Goal: Task Accomplishment & Management: Use online tool/utility

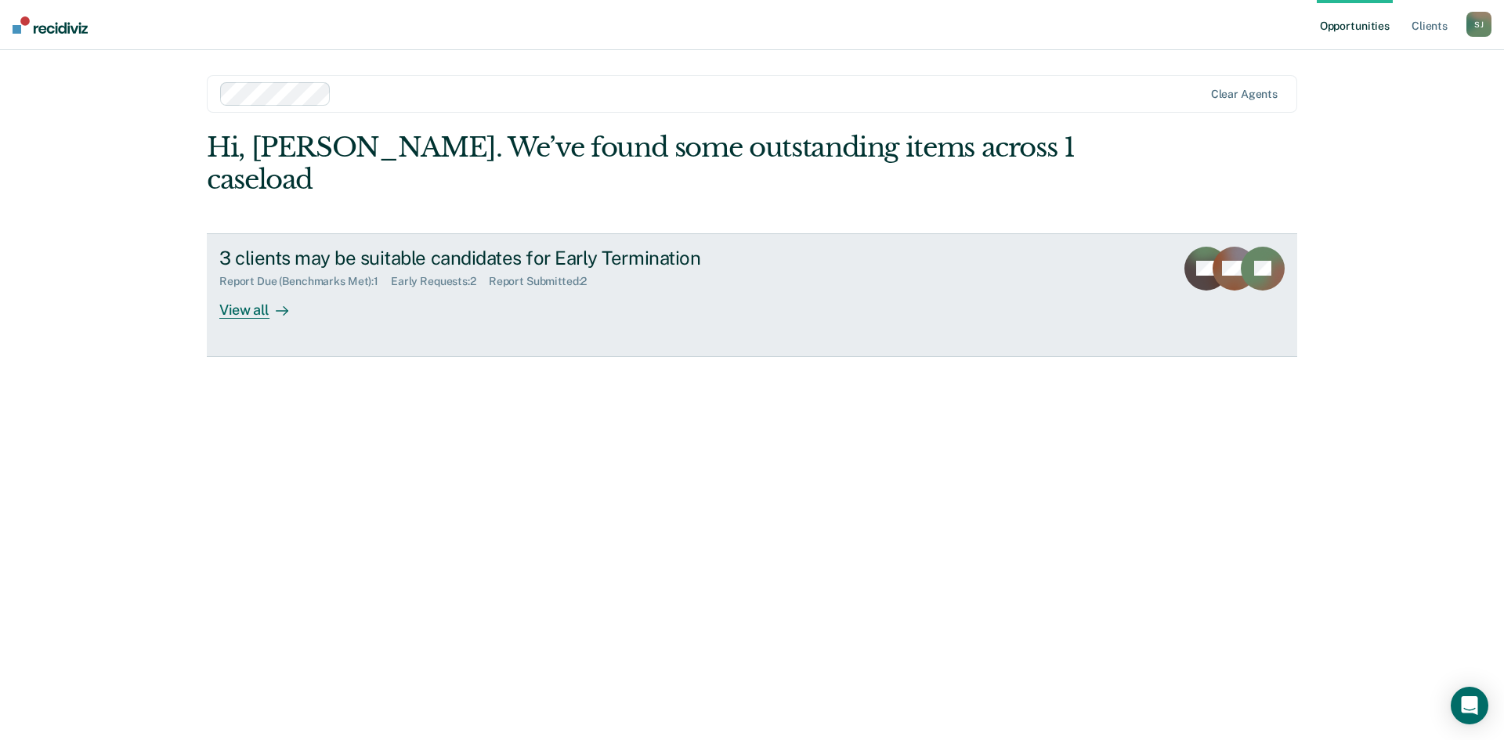
click at [400, 247] on div "3 clients may be suitable candidates for Early Termination" at bounding box center [494, 258] width 550 height 23
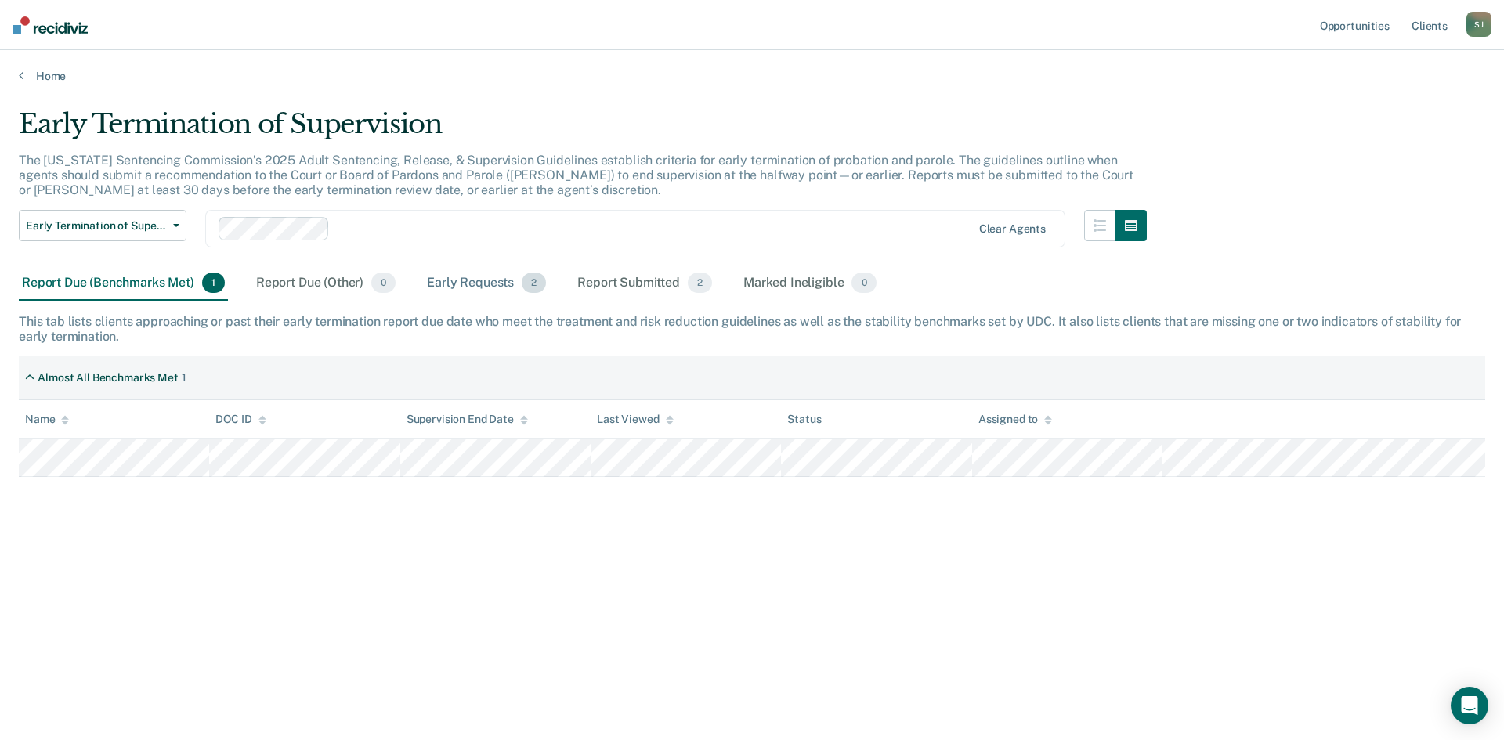
click at [458, 285] on div "Early Requests 2" at bounding box center [486, 283] width 125 height 34
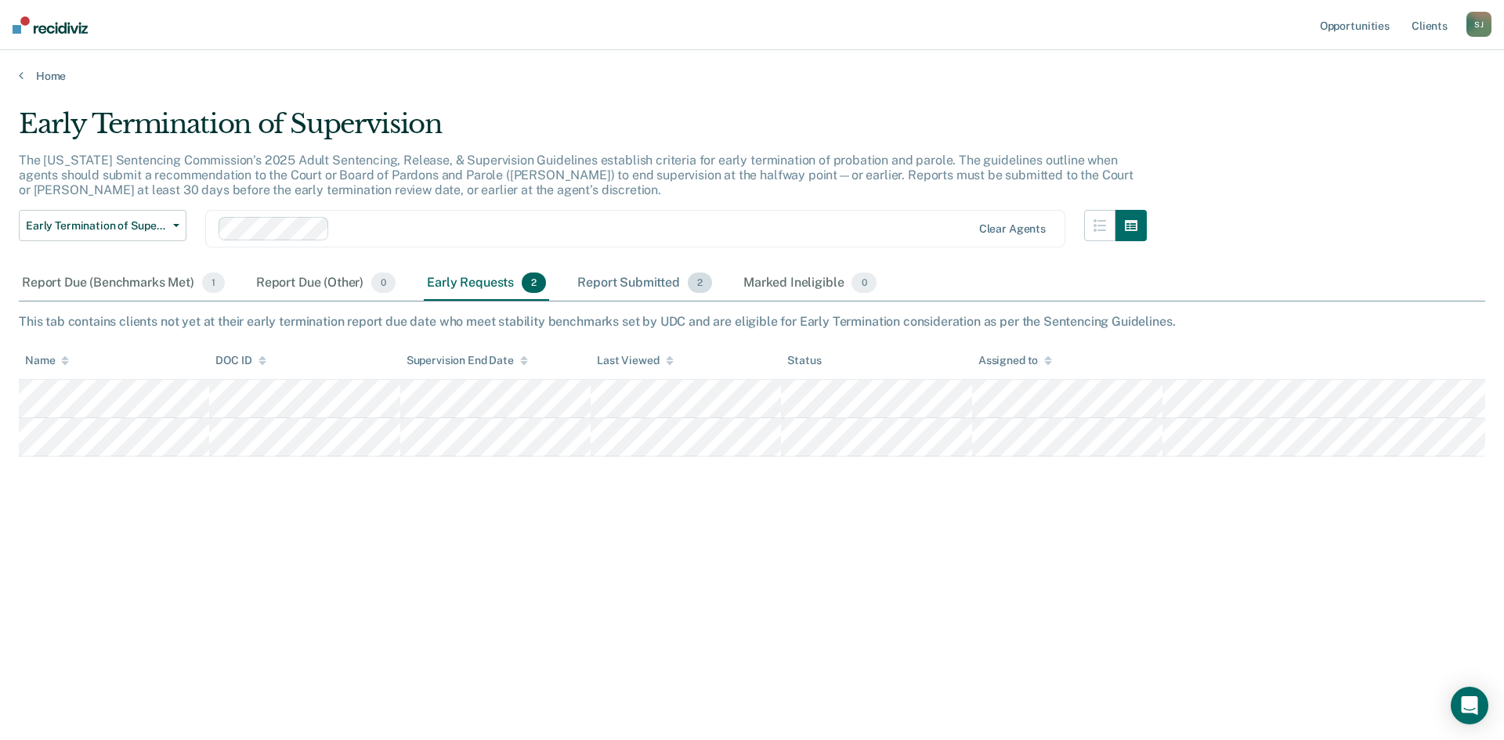
click at [652, 286] on div "Report Submitted 2" at bounding box center [644, 283] width 141 height 34
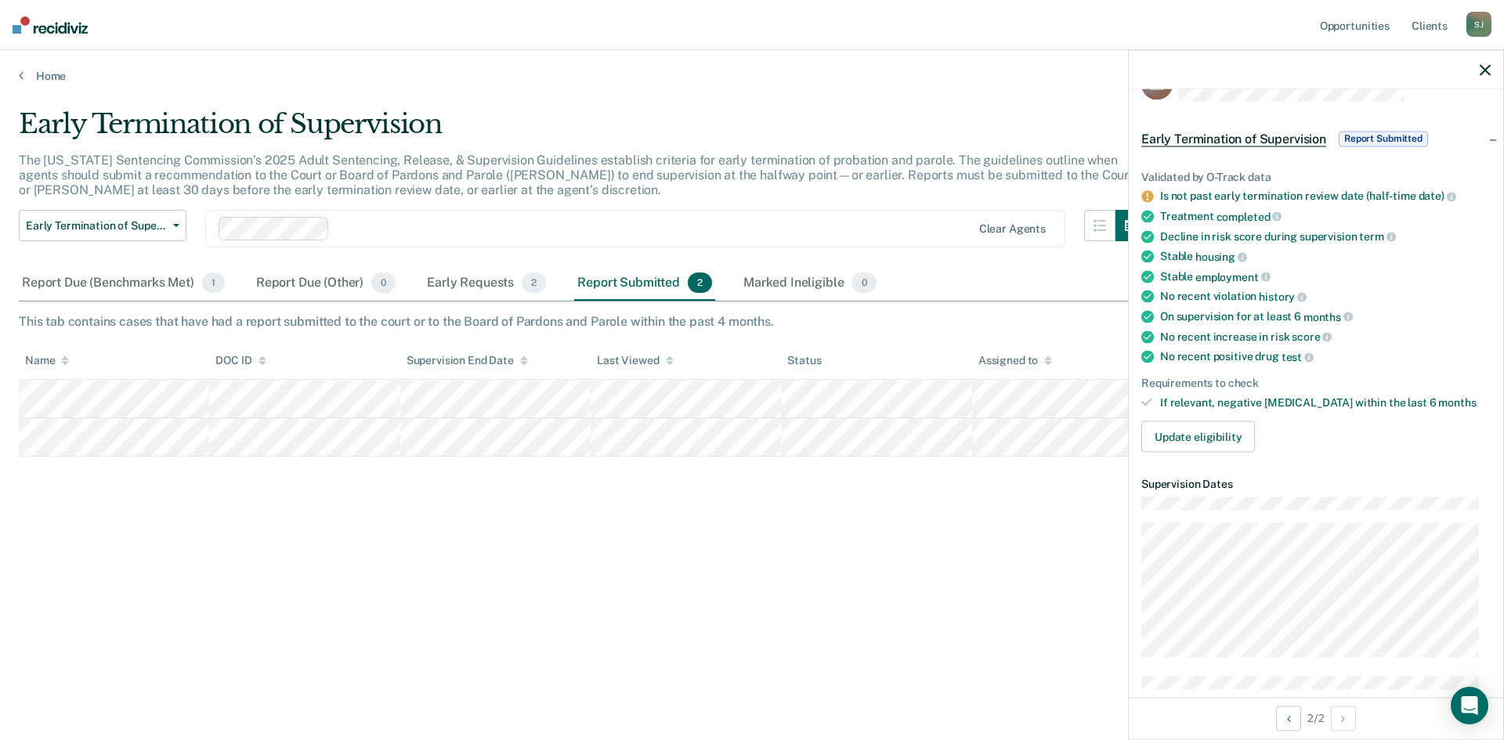
scroll to position [78, 0]
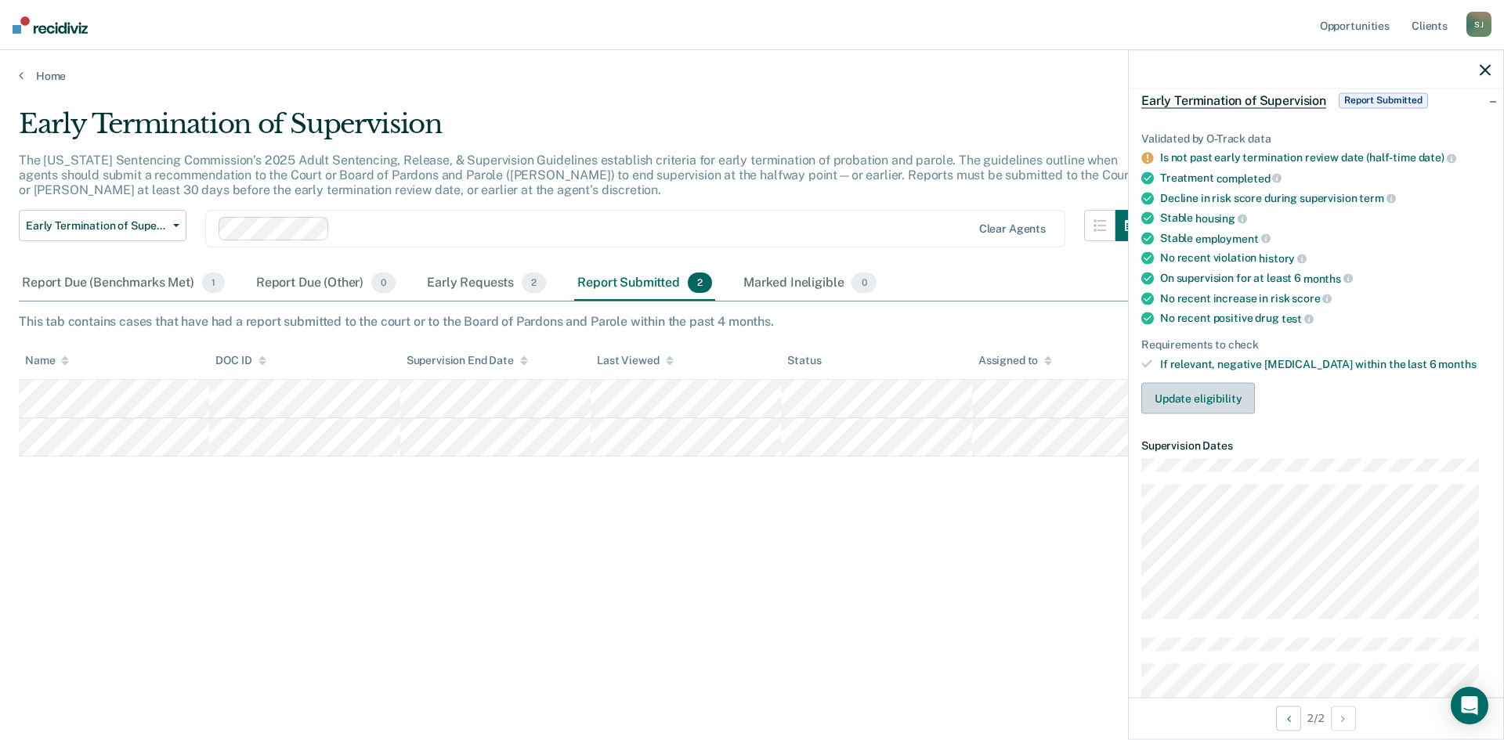
click at [1203, 392] on button "Update eligibility" at bounding box center [1198, 398] width 114 height 31
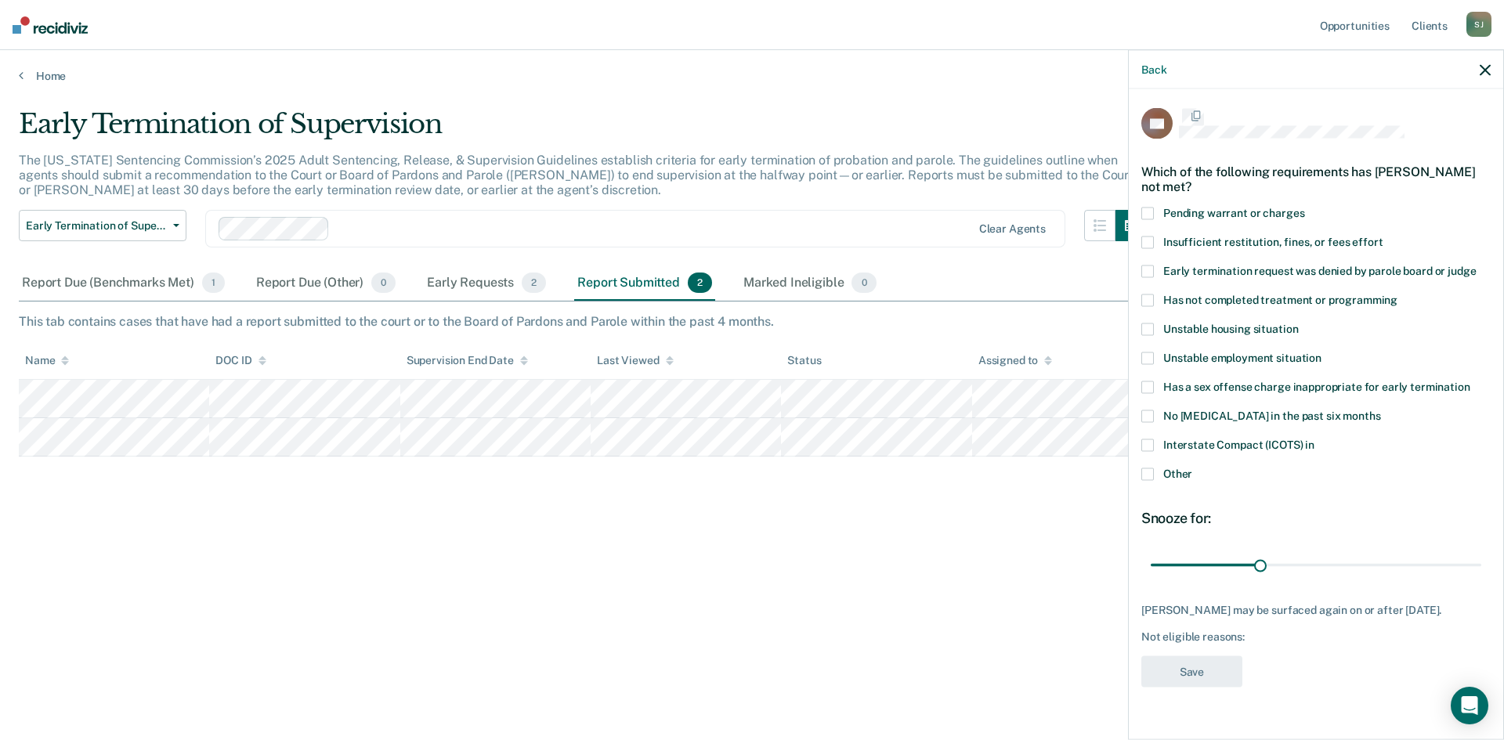
scroll to position [0, 0]
click at [1480, 74] on icon "button" at bounding box center [1484, 69] width 11 height 11
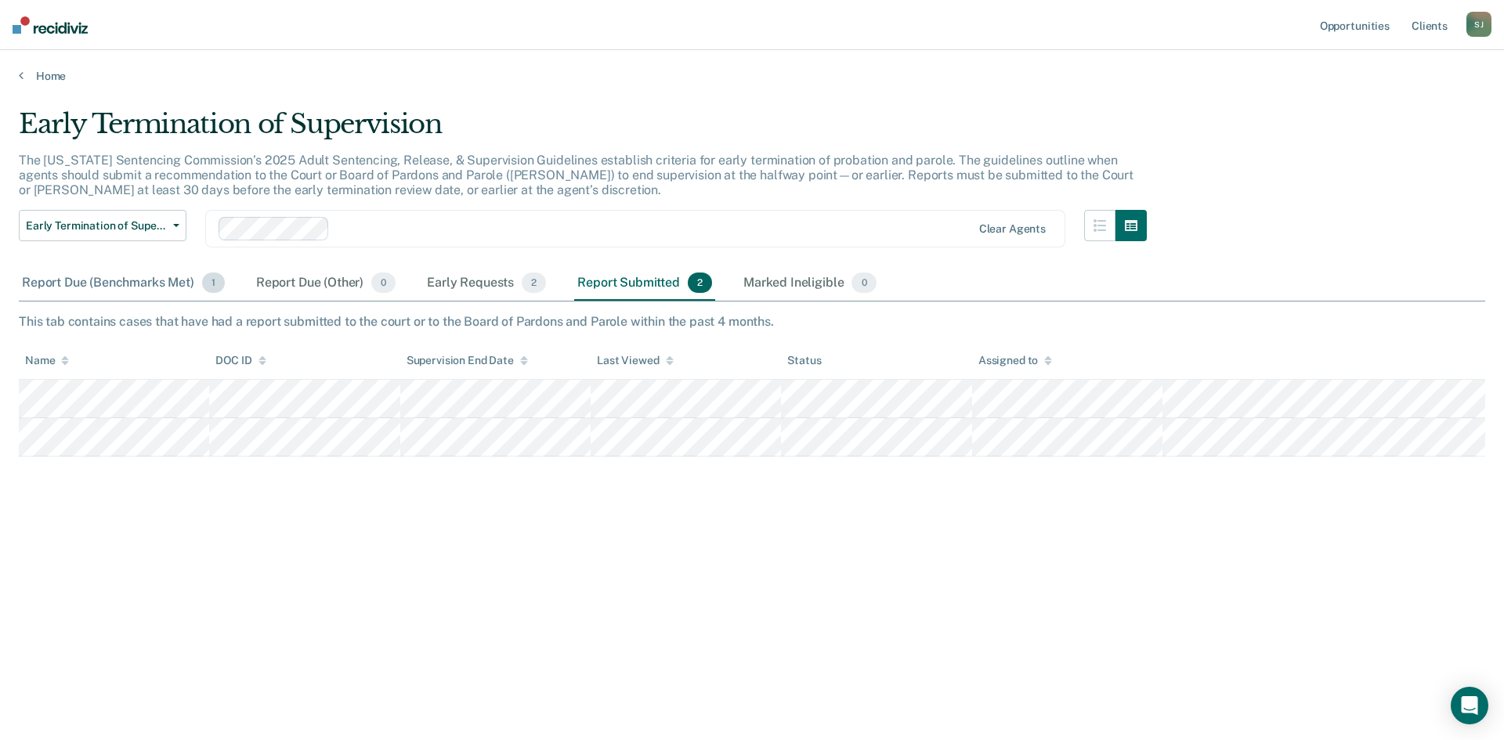
click at [144, 273] on div "Report Due (Benchmarks Met) 1" at bounding box center [123, 283] width 209 height 34
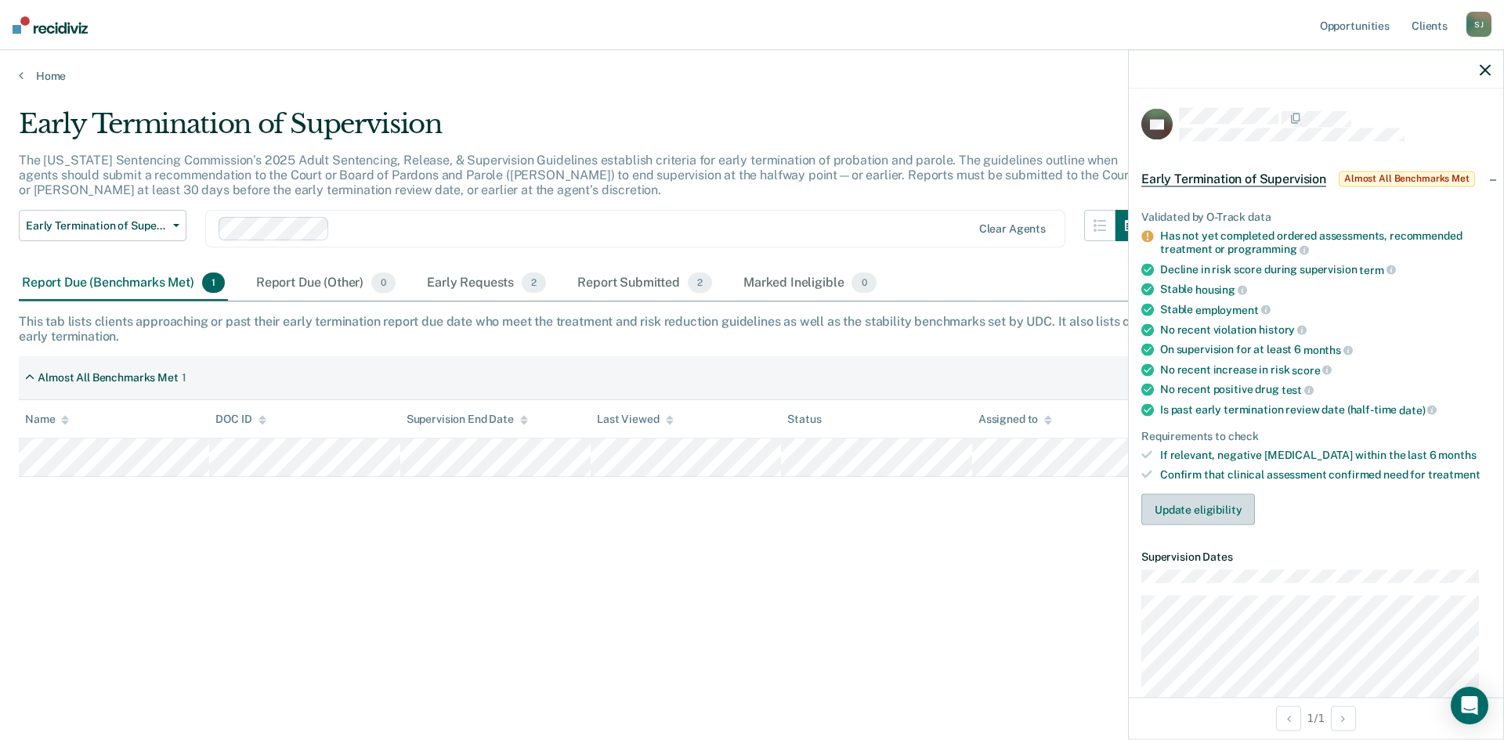
click at [1201, 510] on button "Update eligibility" at bounding box center [1198, 509] width 114 height 31
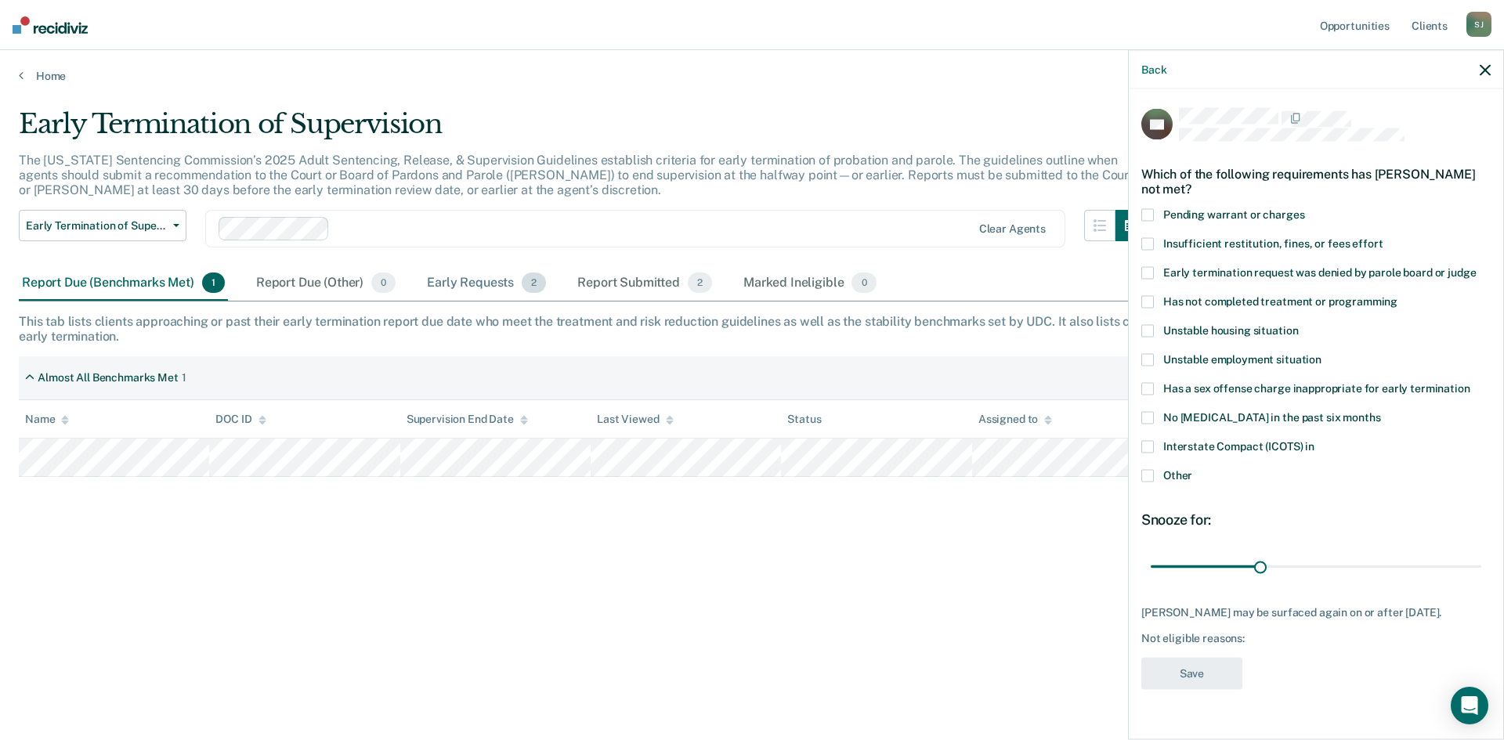
click at [461, 275] on div "Early Requests 2" at bounding box center [486, 283] width 125 height 34
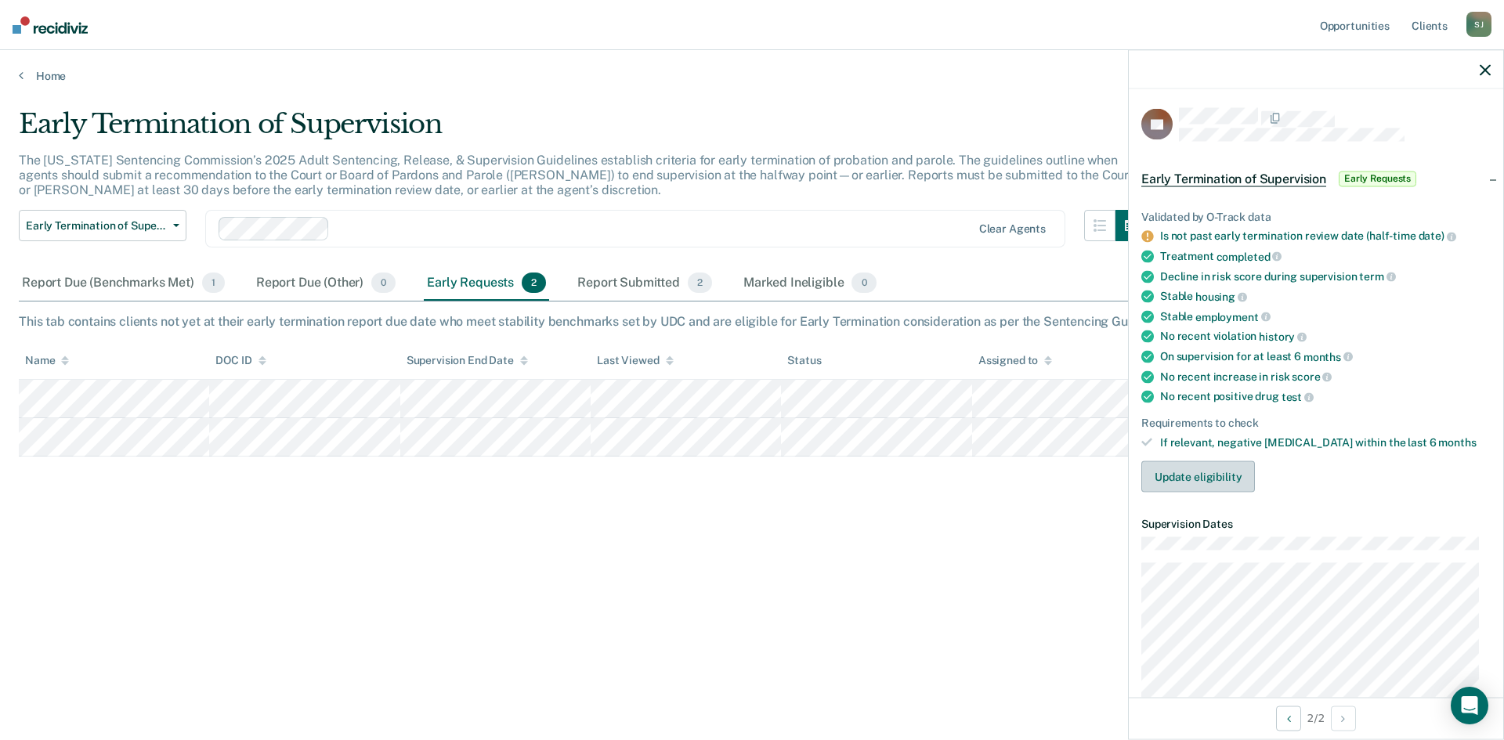
click at [1238, 473] on button "Update eligibility" at bounding box center [1198, 476] width 114 height 31
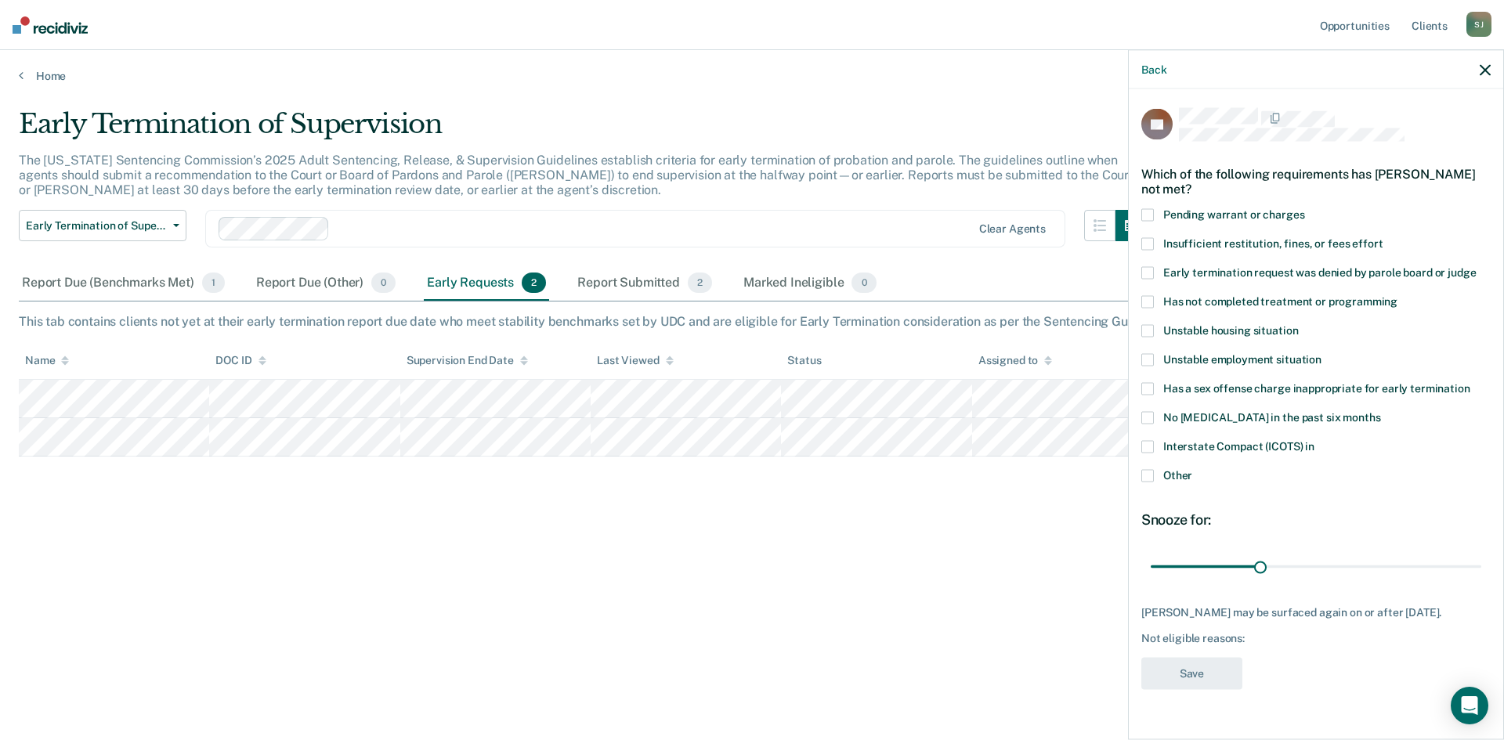
click at [1160, 389] on label "Has a sex offense charge inappropriate for early termination" at bounding box center [1315, 391] width 349 height 16
drag, startPoint x: 1264, startPoint y: 565, endPoint x: 1436, endPoint y: 591, distance: 174.3
type input "90"
click at [1481, 568] on input "range" at bounding box center [1315, 566] width 330 height 27
click at [1178, 654] on div "EL Which of the following requirements has [PERSON_NAME] not met? Pending warra…" at bounding box center [1315, 403] width 349 height 591
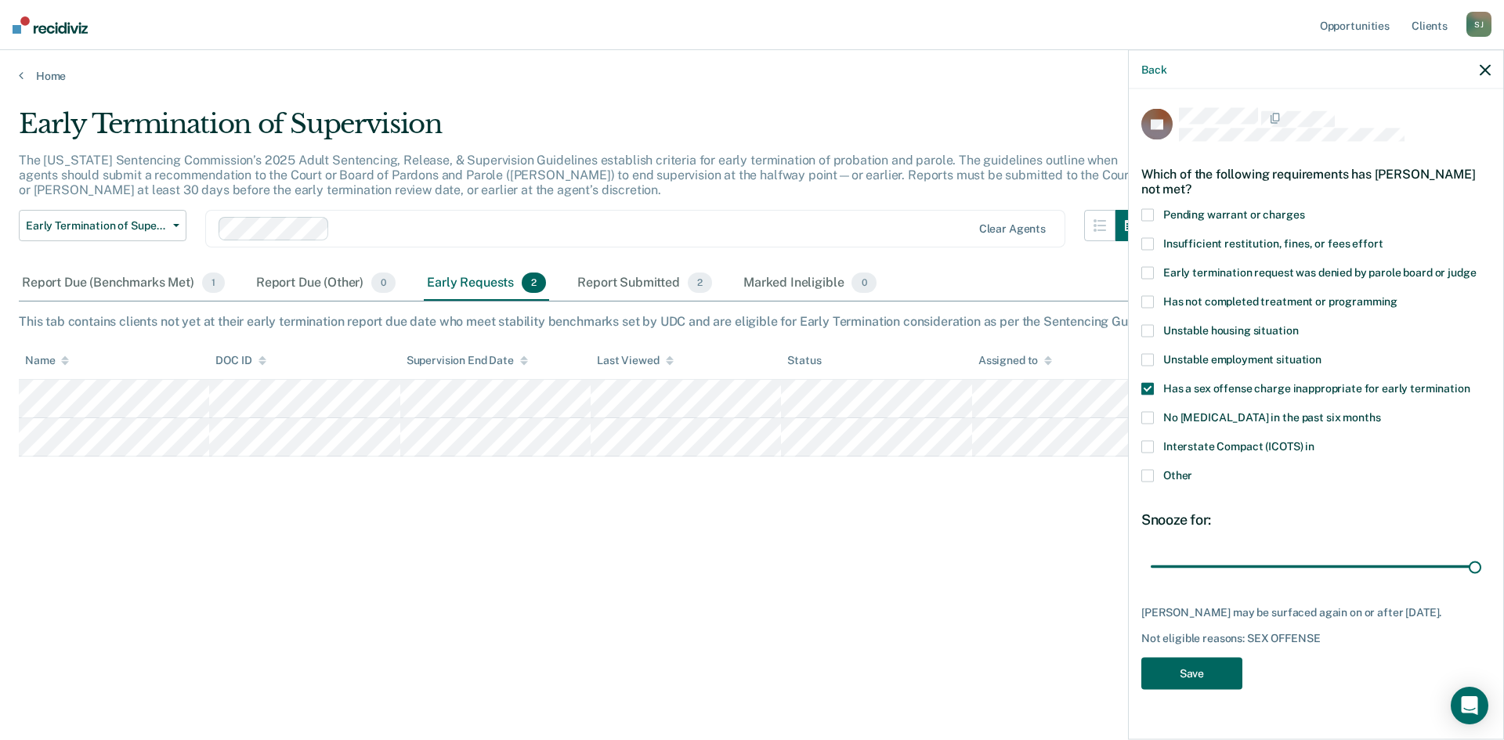
click at [1190, 670] on button "Save" at bounding box center [1191, 674] width 101 height 32
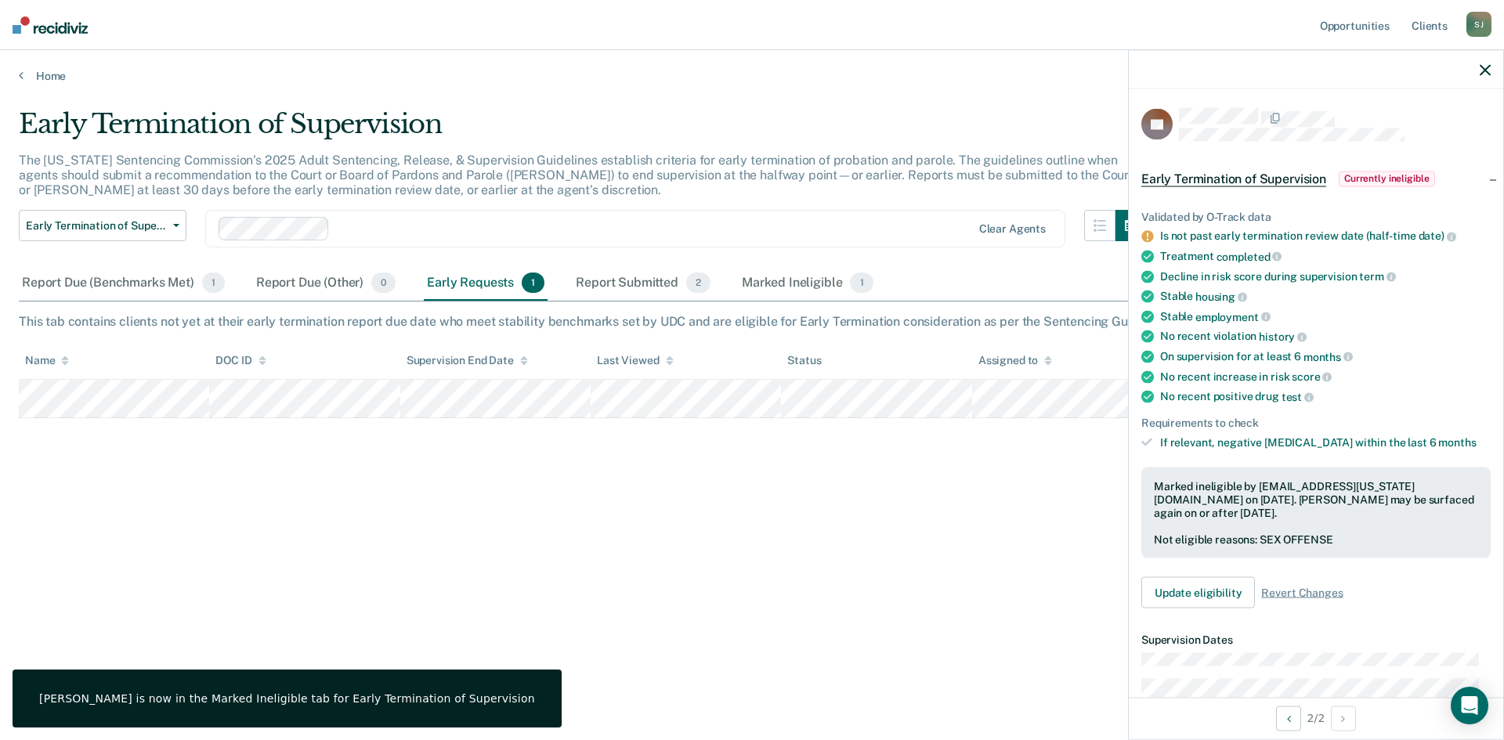
click at [806, 587] on div "Early Termination of Supervision The [US_STATE] Sentencing Commission’s 2025 Ad…" at bounding box center [752, 365] width 1466 height 515
click at [663, 287] on div "Report Submitted 2" at bounding box center [642, 283] width 141 height 34
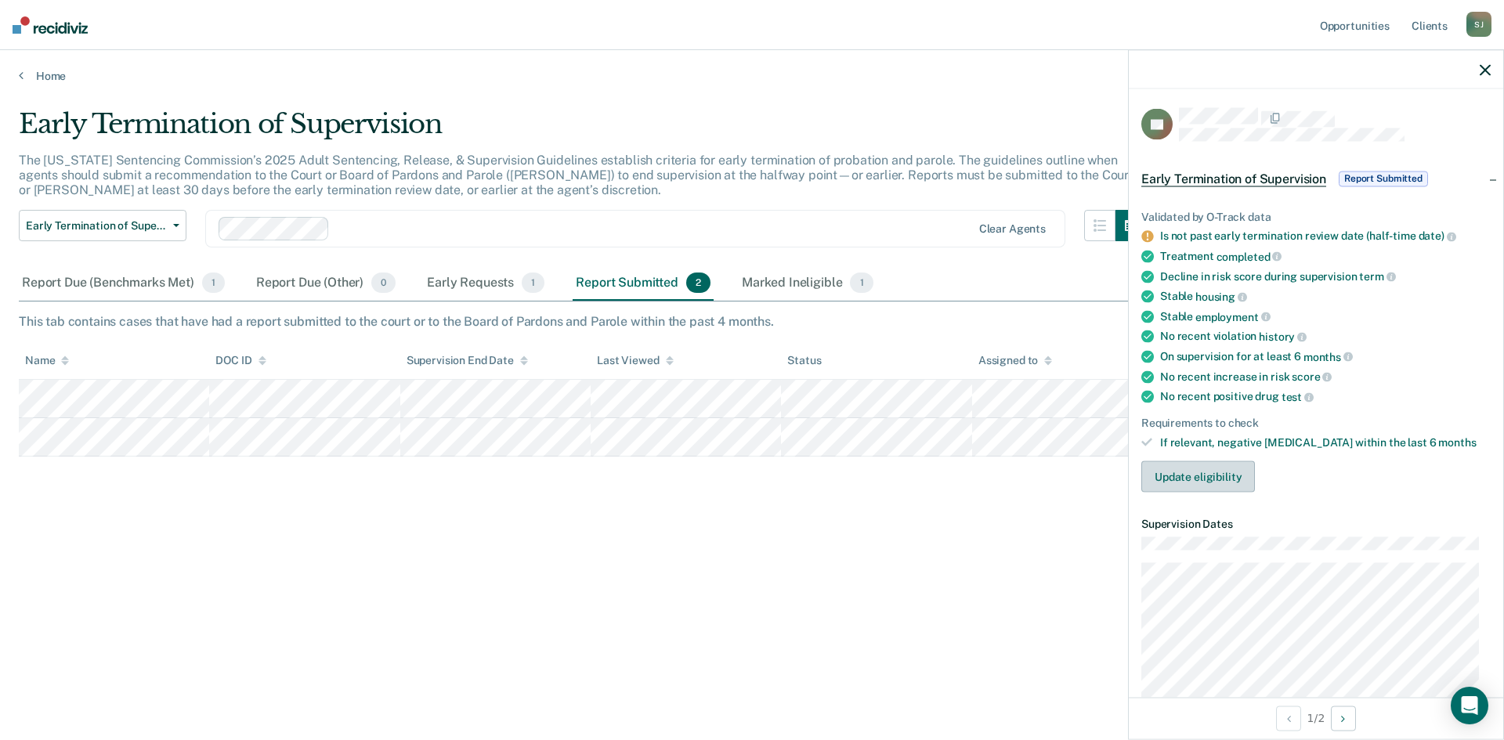
click at [1199, 480] on button "Update eligibility" at bounding box center [1198, 476] width 114 height 31
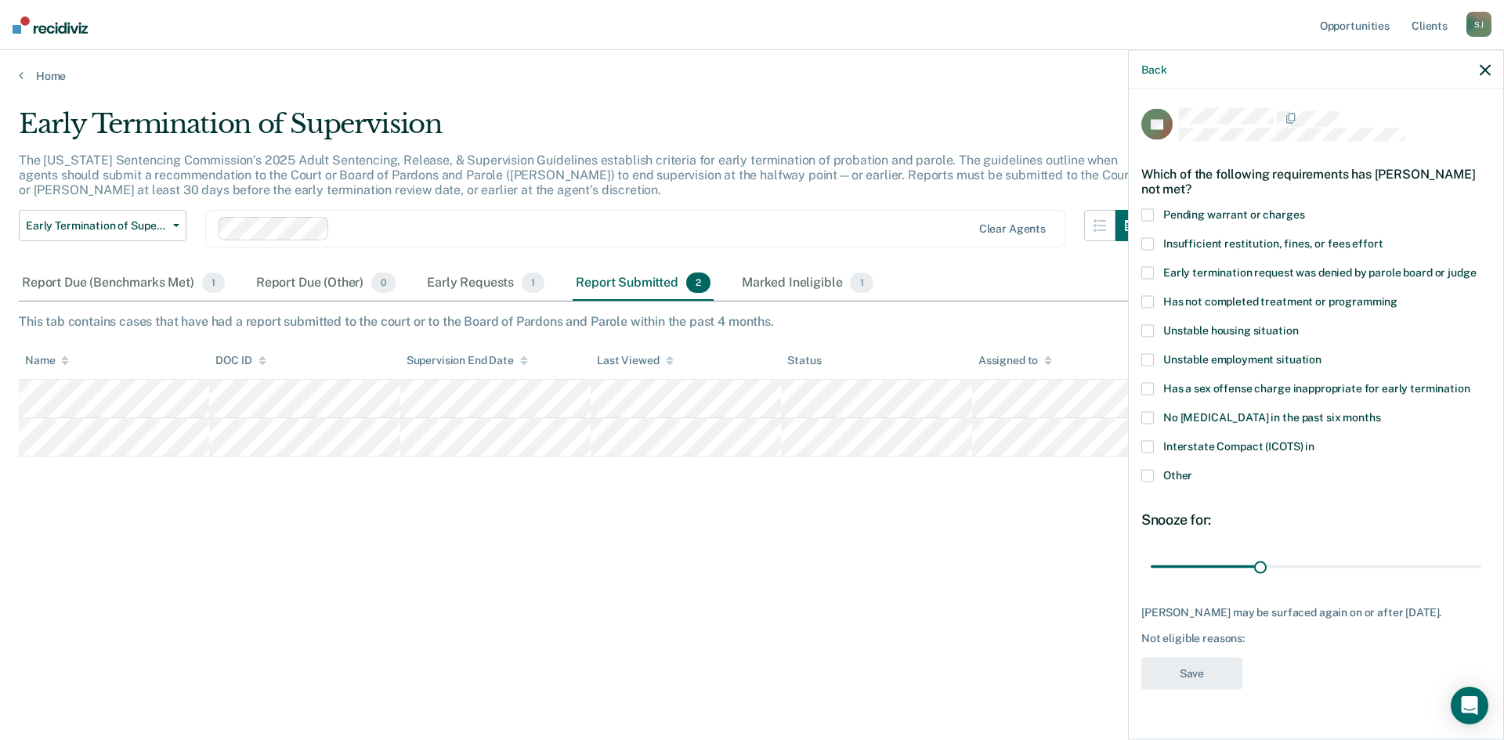
click at [1481, 65] on icon "button" at bounding box center [1484, 69] width 11 height 11
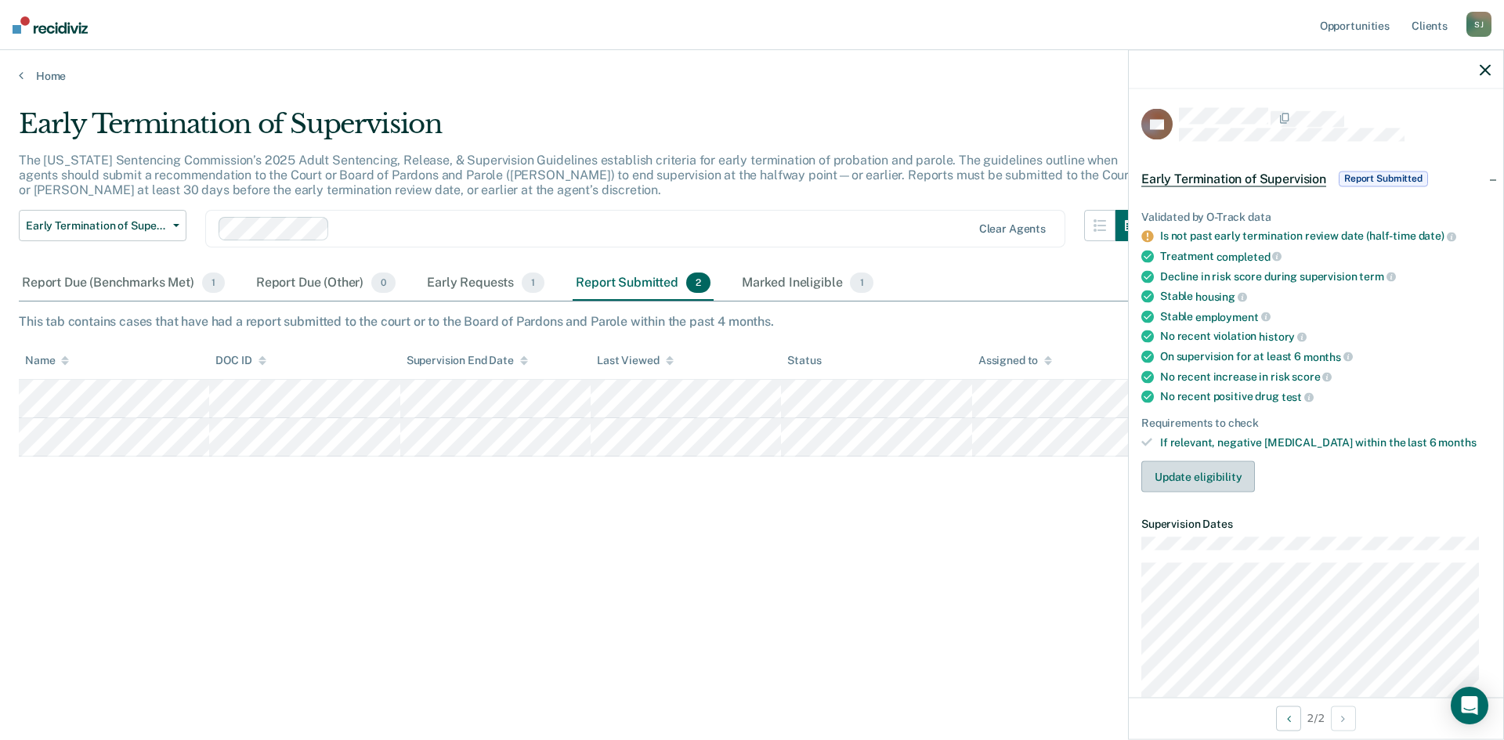
click at [1201, 482] on button "Update eligibility" at bounding box center [1198, 476] width 114 height 31
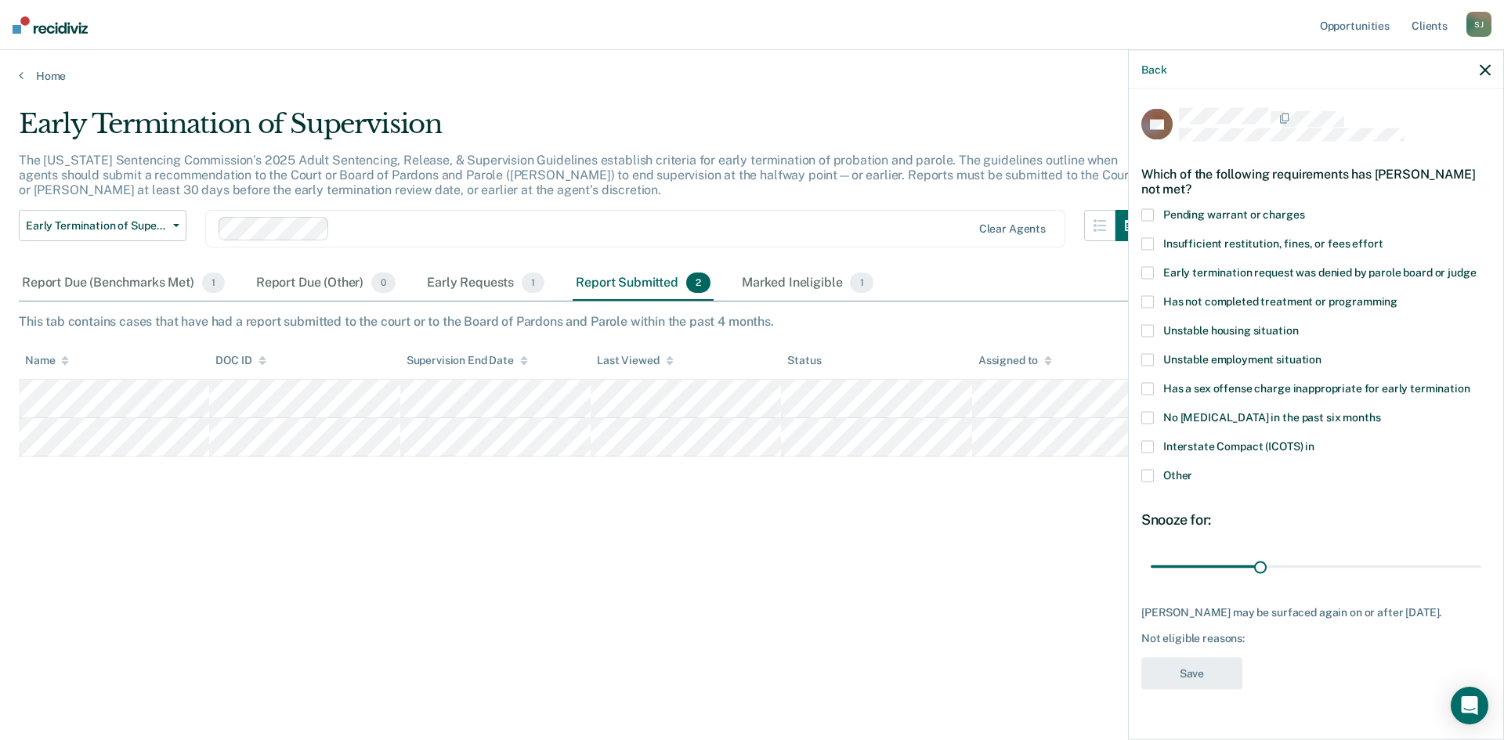
click at [1152, 388] on span at bounding box center [1147, 389] width 13 height 13
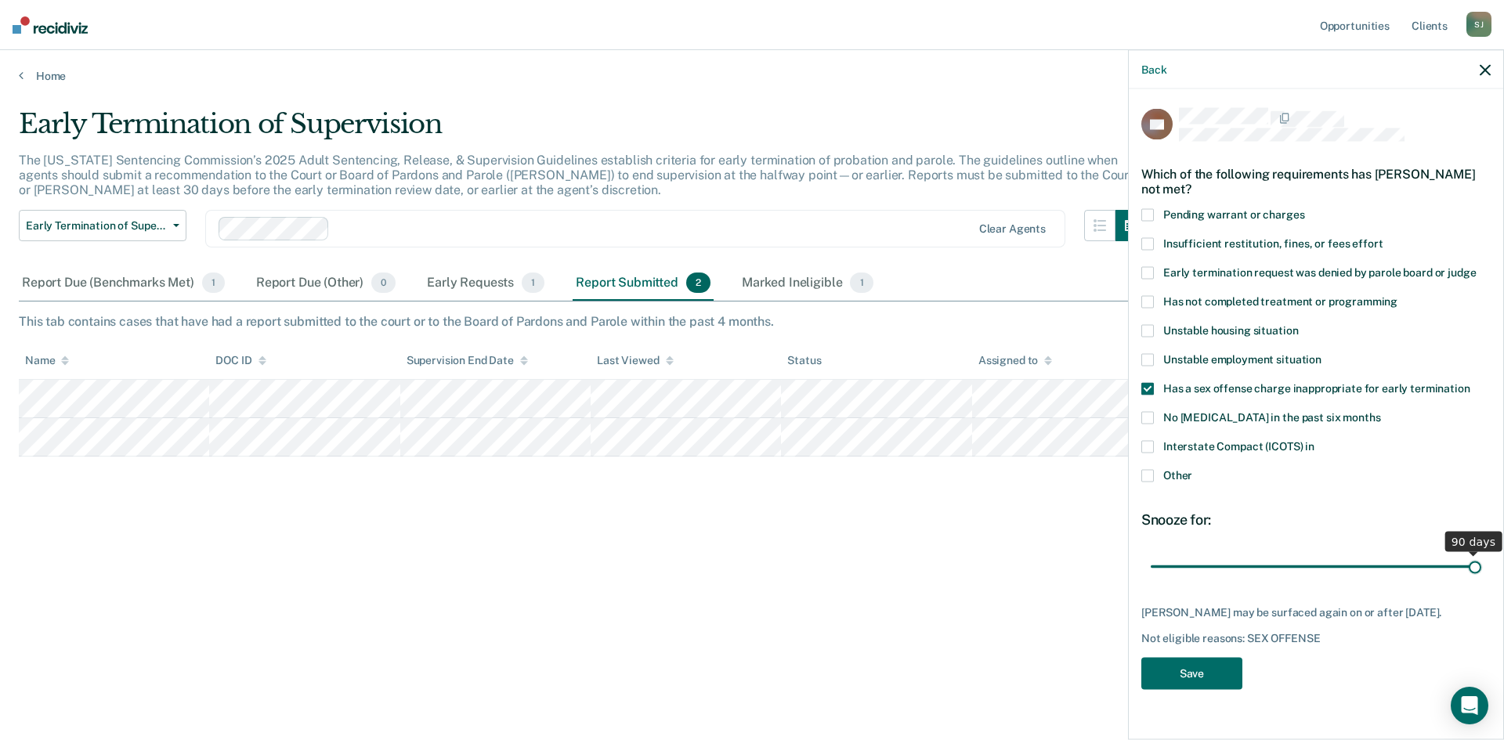
drag, startPoint x: 1262, startPoint y: 570, endPoint x: 1530, endPoint y: 570, distance: 268.6
type input "90"
click at [1481, 570] on input "range" at bounding box center [1315, 566] width 330 height 27
click at [1191, 670] on button "Save" at bounding box center [1191, 674] width 101 height 32
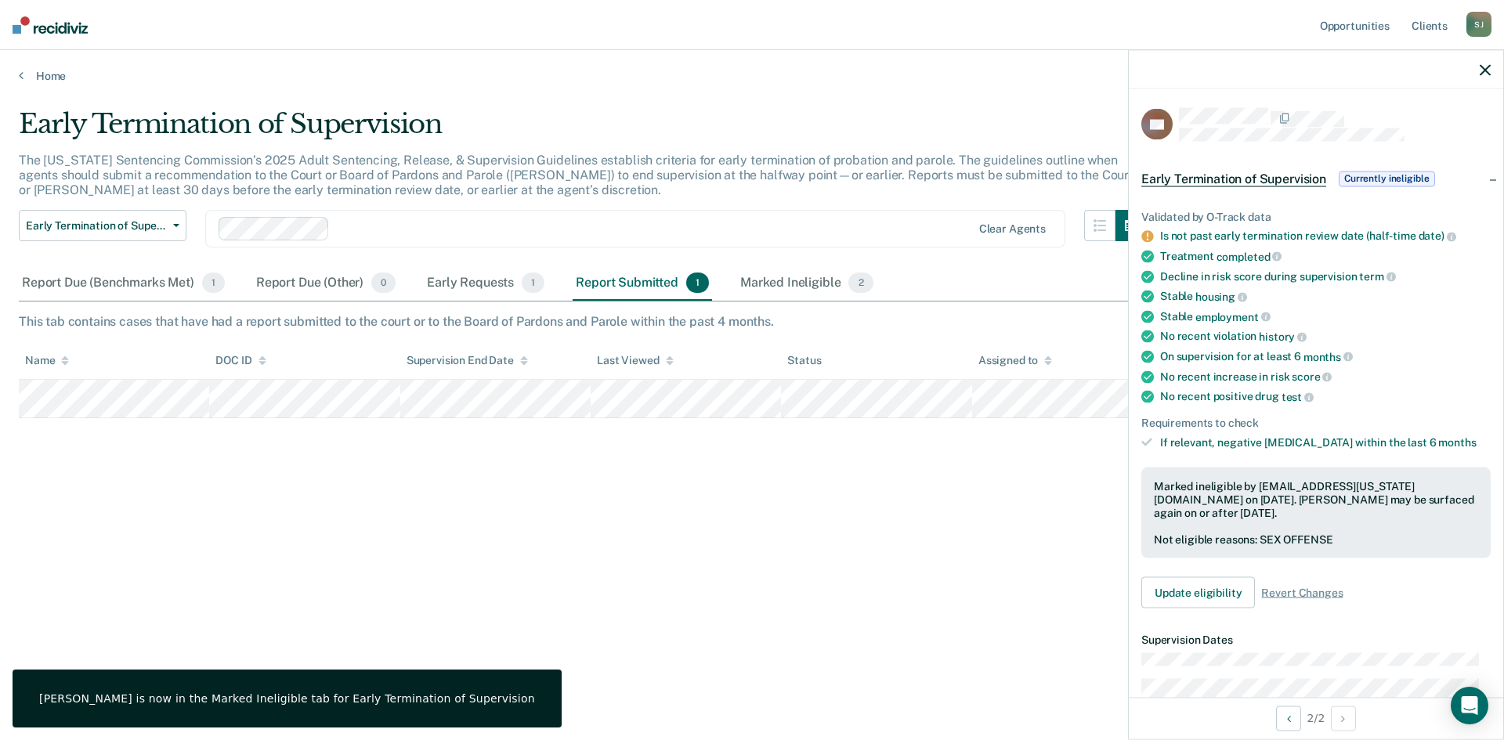
click at [1473, 73] on div at bounding box center [1315, 69] width 374 height 39
click at [1480, 67] on icon "button" at bounding box center [1484, 69] width 11 height 11
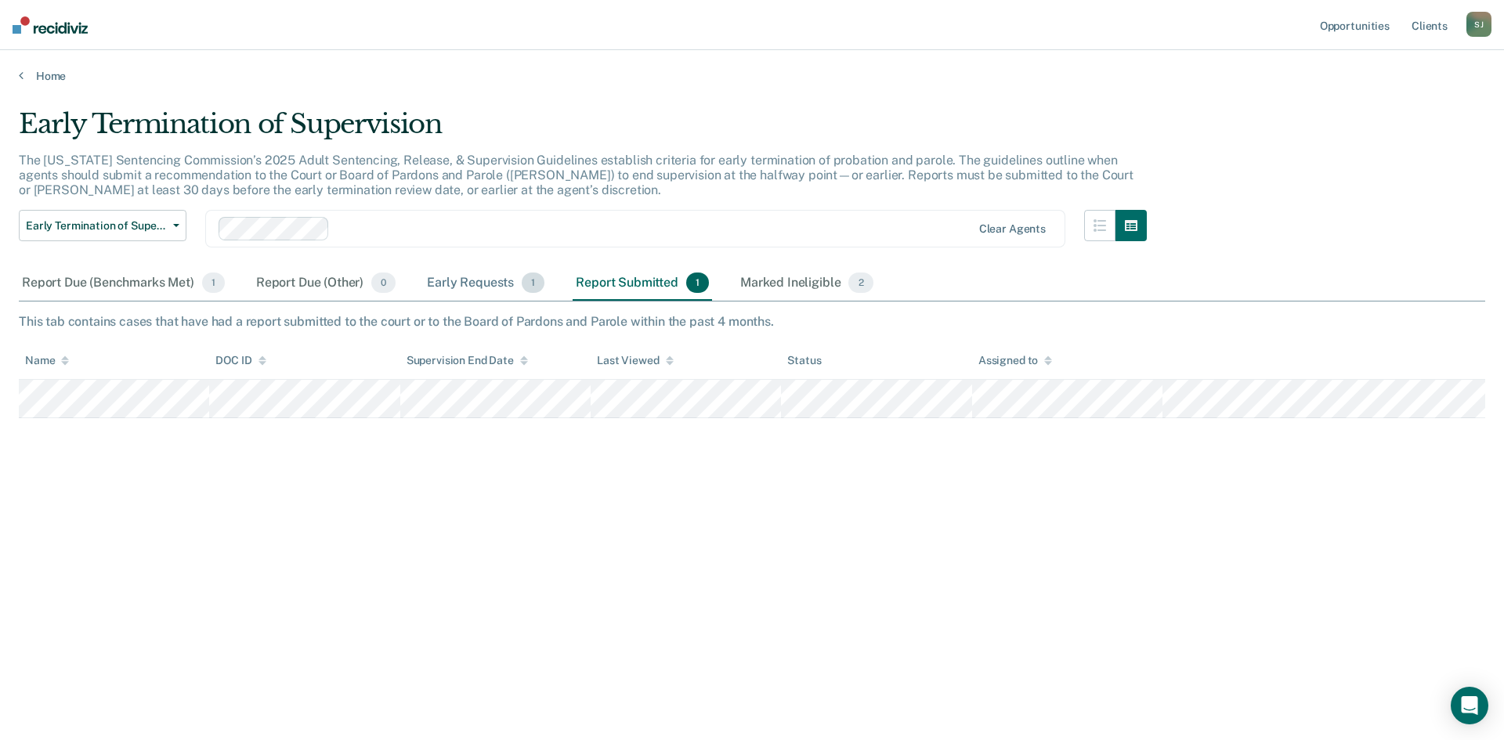
click at [468, 280] on div "Early Requests 1" at bounding box center [486, 283] width 124 height 34
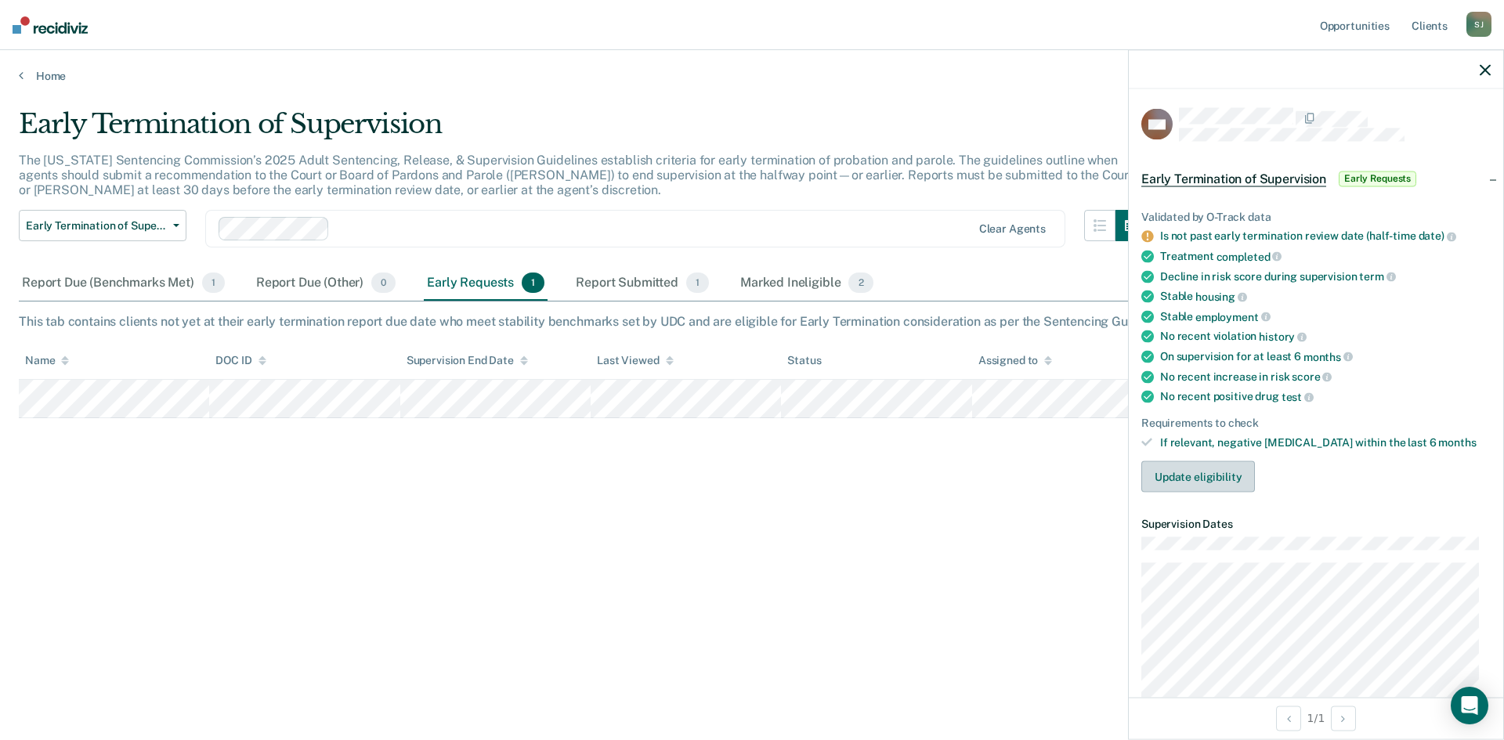
click at [1207, 488] on button "Update eligibility" at bounding box center [1198, 476] width 114 height 31
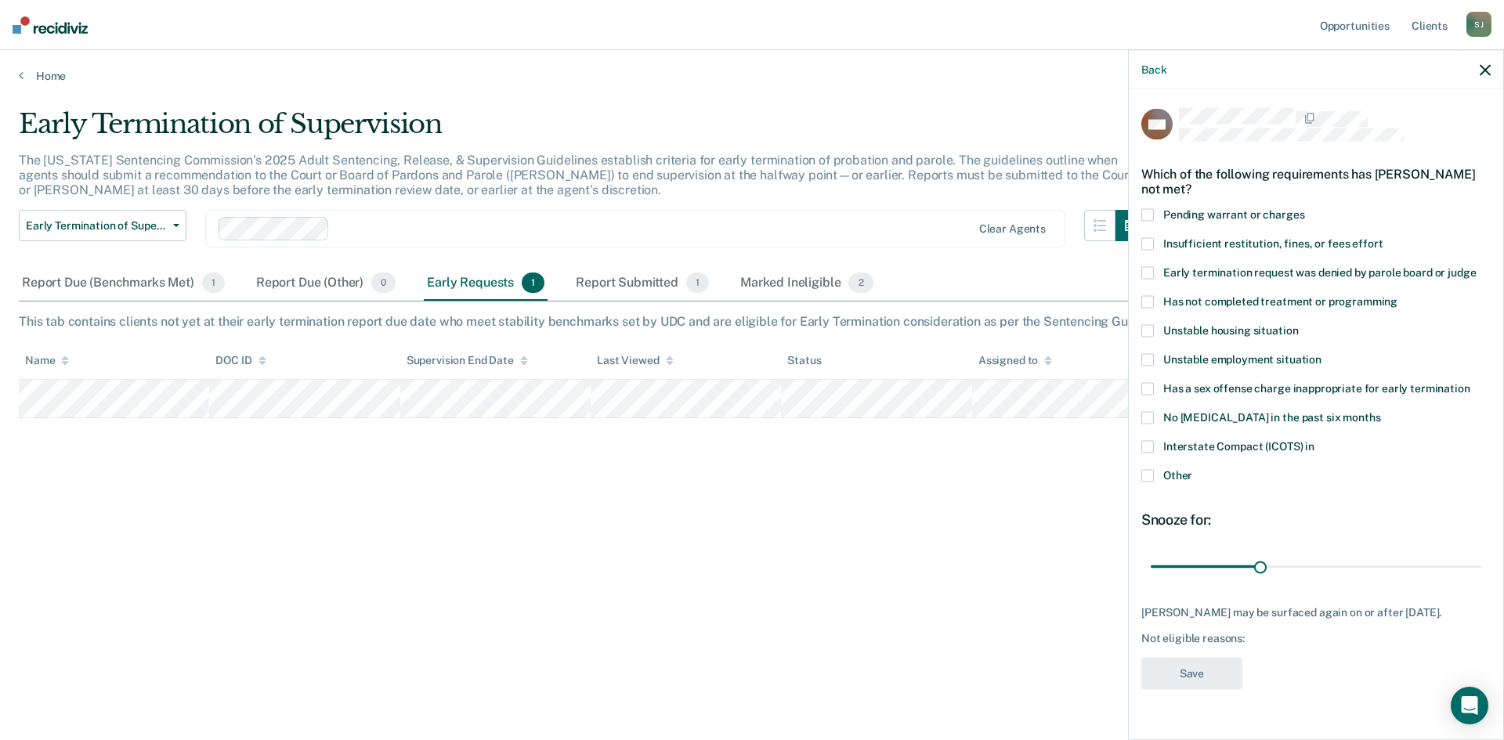
click at [1481, 64] on icon "button" at bounding box center [1484, 69] width 11 height 11
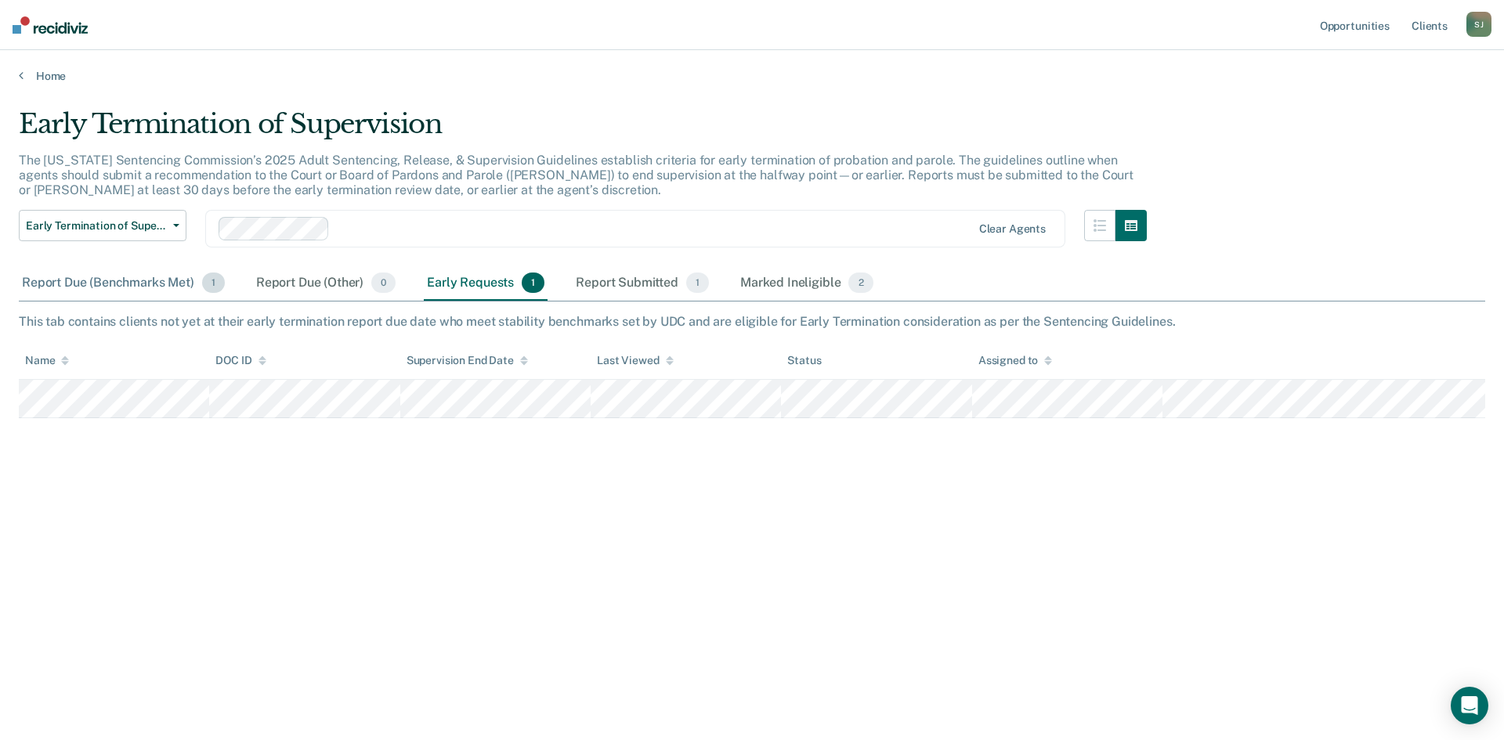
click at [105, 273] on div "Report Due (Benchmarks Met) 1" at bounding box center [123, 283] width 209 height 34
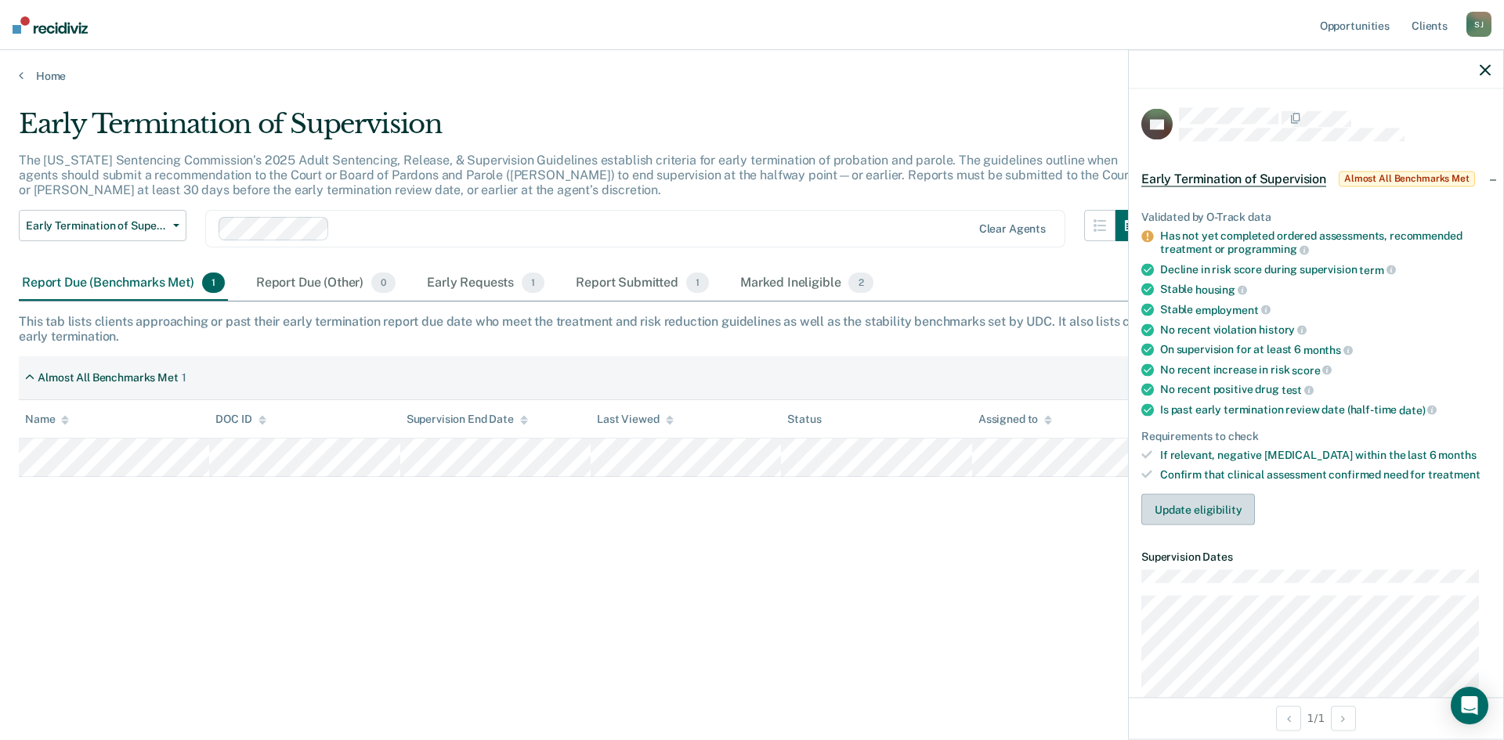
click at [1203, 505] on button "Update eligibility" at bounding box center [1198, 509] width 114 height 31
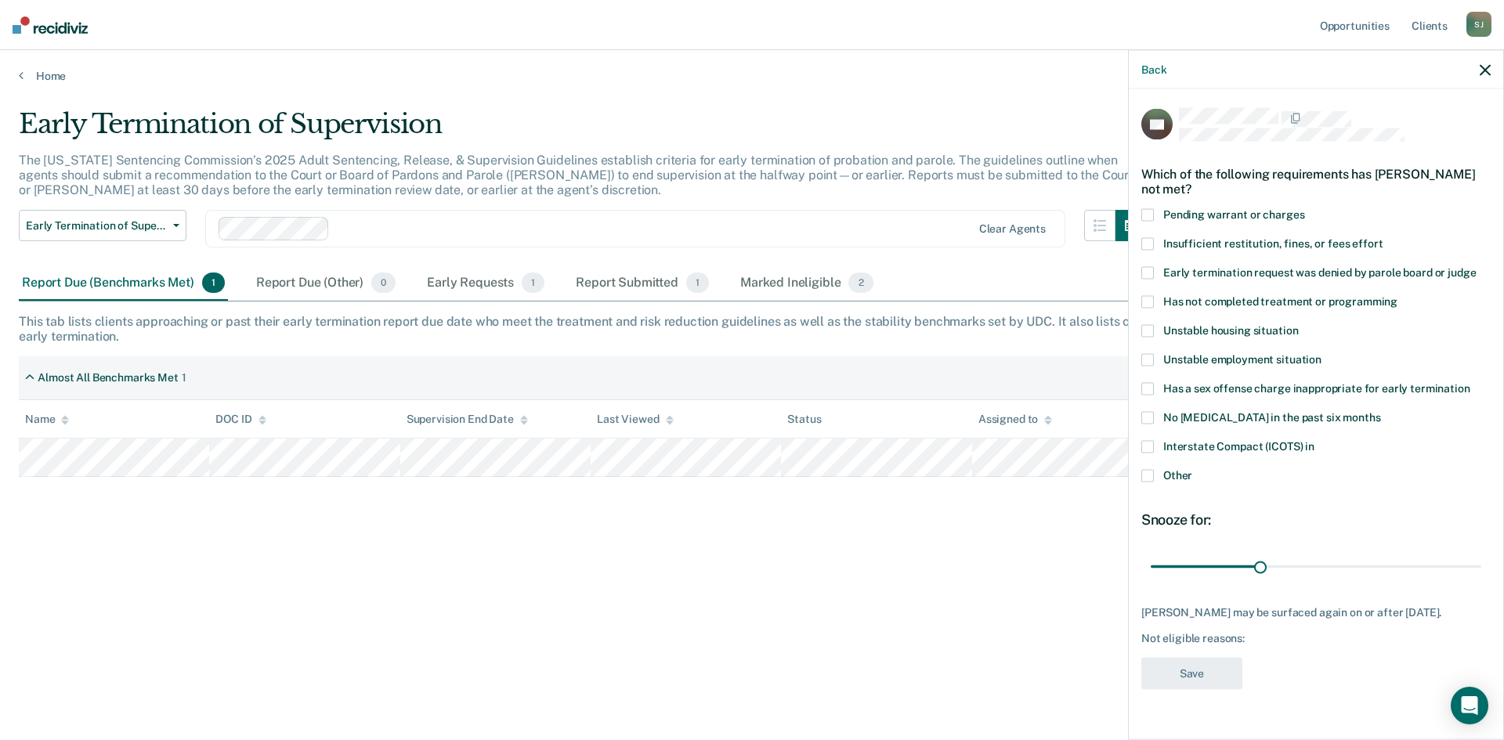
click at [1150, 301] on span at bounding box center [1147, 302] width 13 height 13
click at [1203, 688] on button "Save" at bounding box center [1191, 674] width 101 height 32
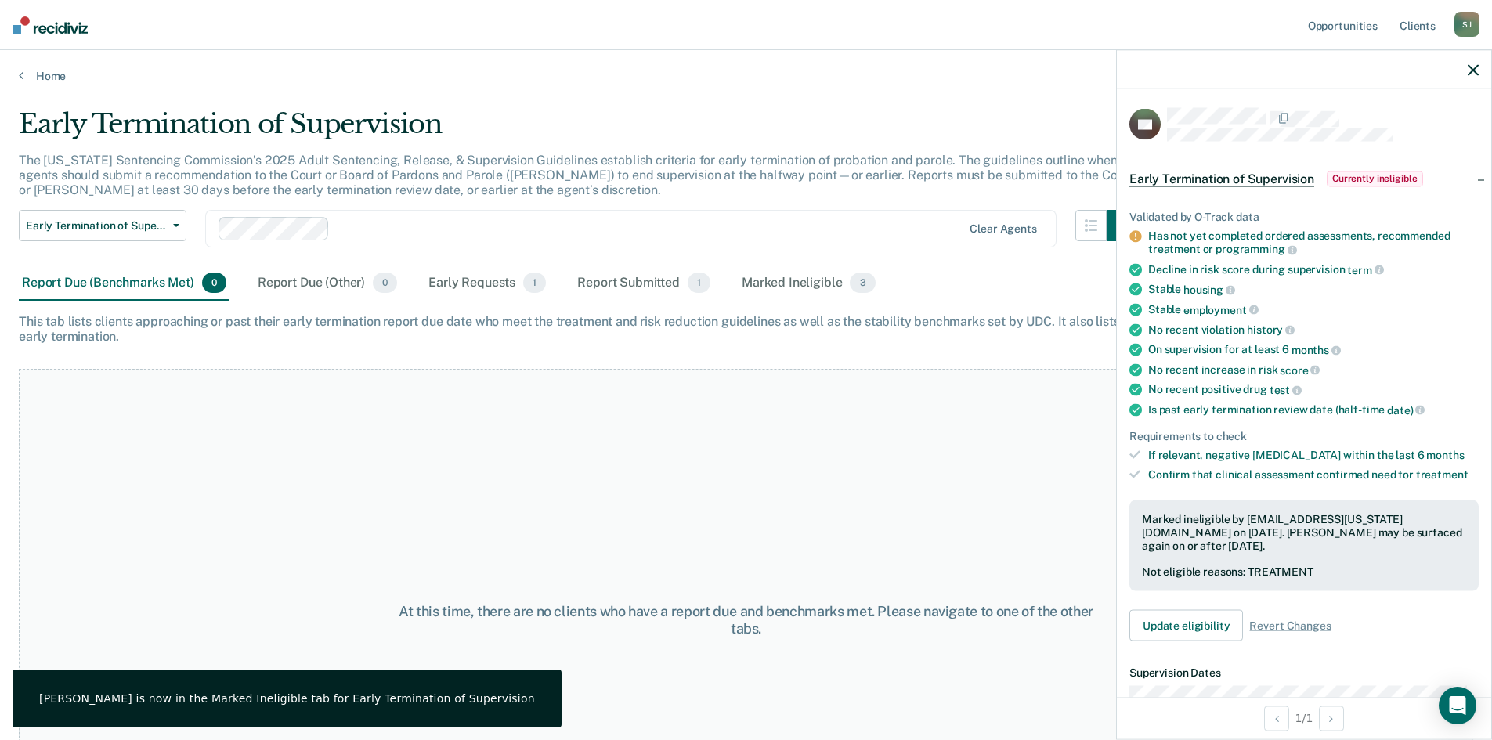
click at [1474, 74] on icon "button" at bounding box center [1473, 69] width 11 height 11
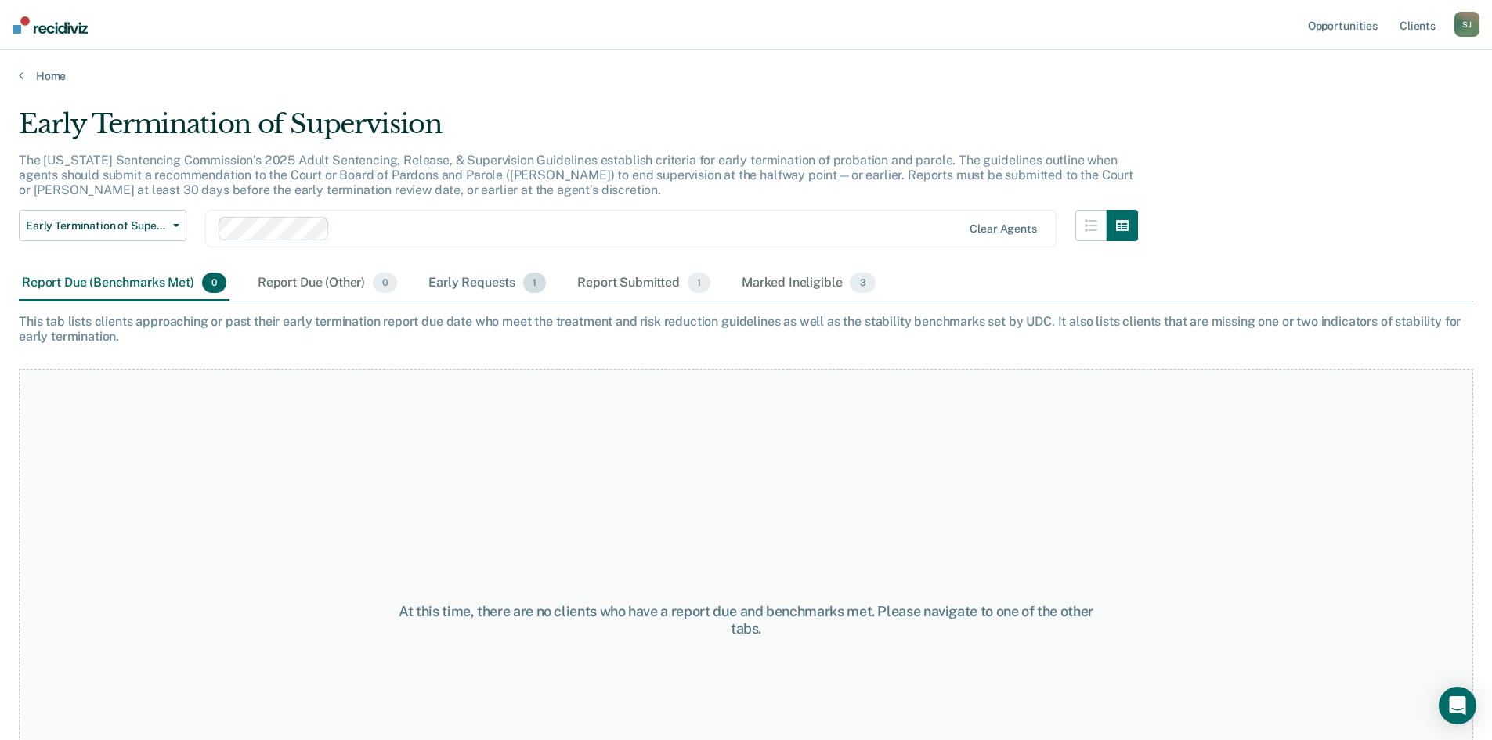
click at [488, 285] on div "Early Requests 1" at bounding box center [487, 283] width 124 height 34
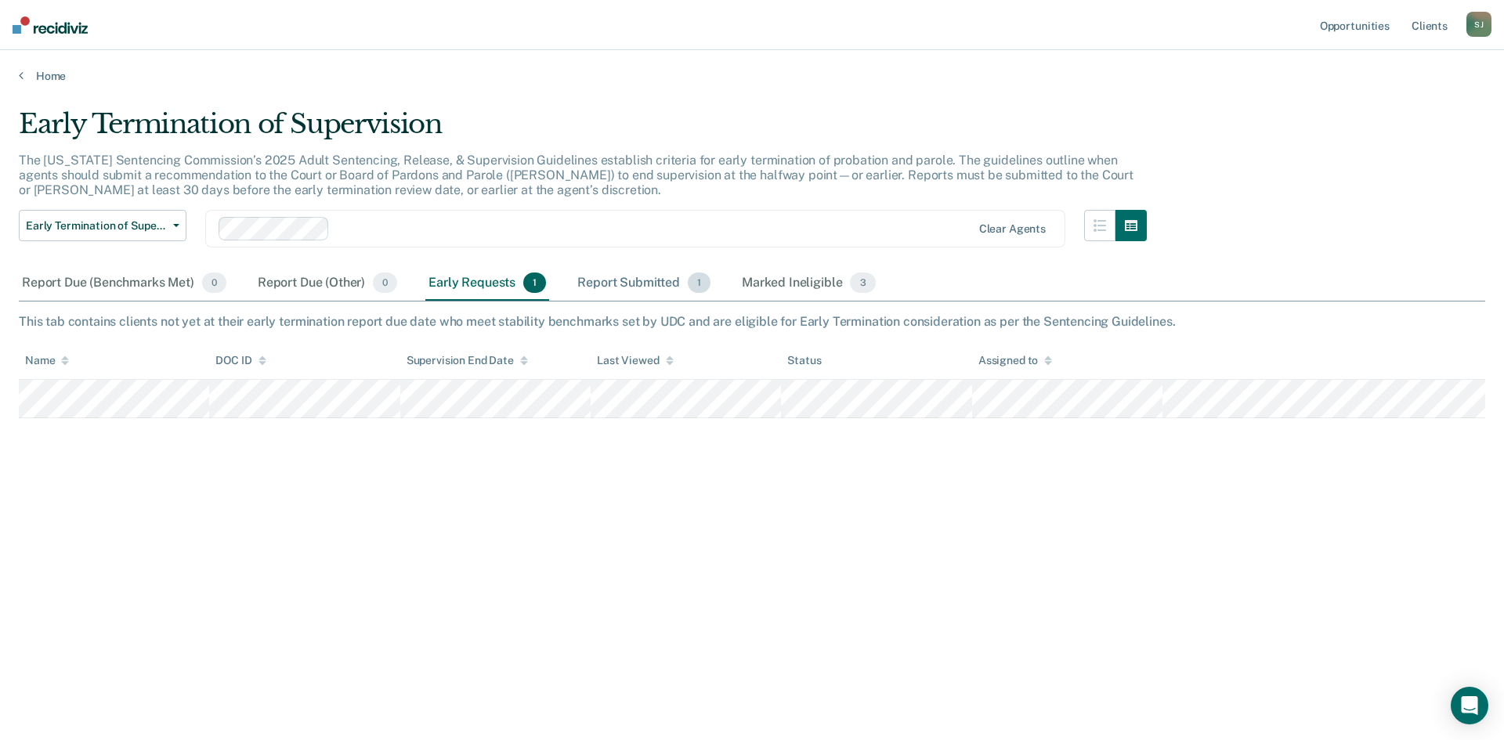
click at [644, 288] on div "Report Submitted 1" at bounding box center [643, 283] width 139 height 34
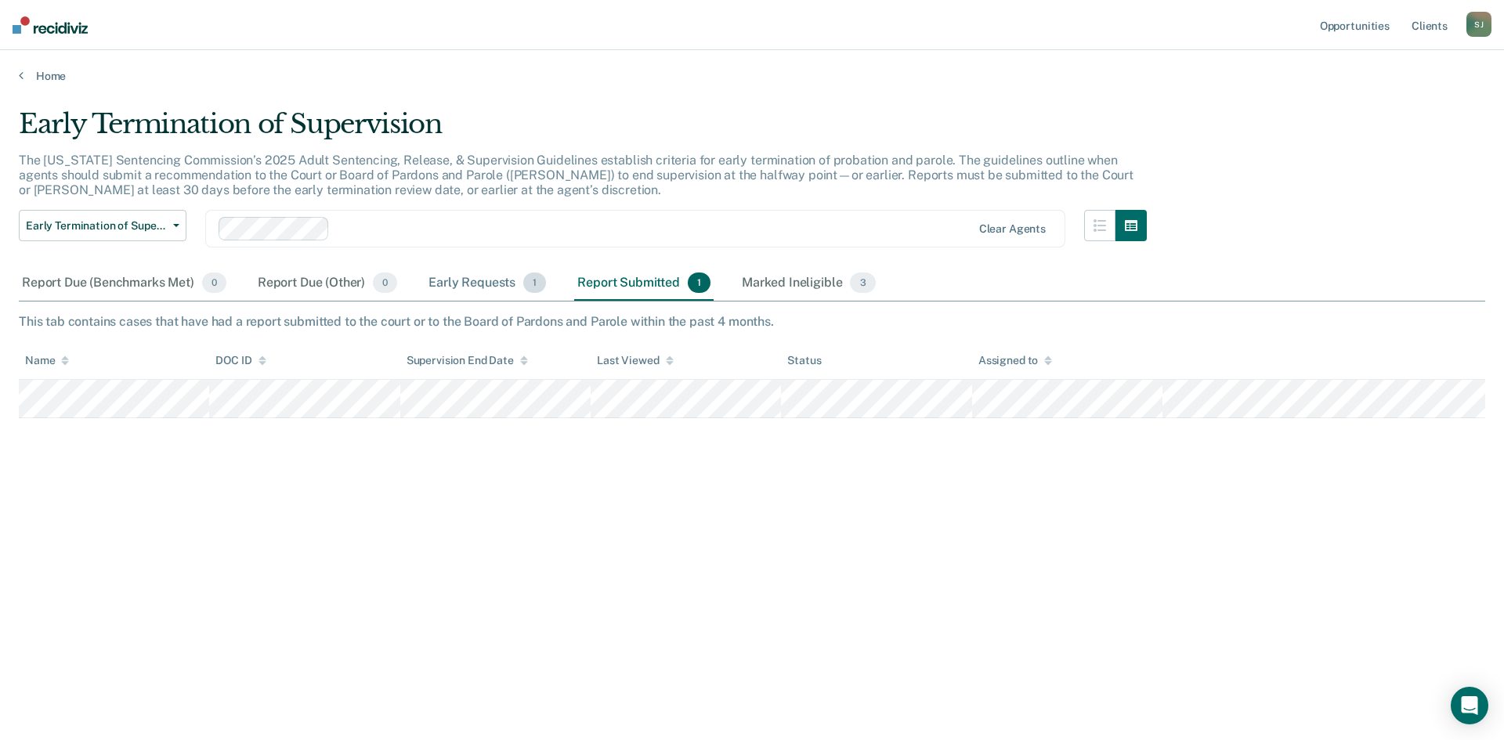
click at [462, 279] on div "Early Requests 1" at bounding box center [487, 283] width 124 height 34
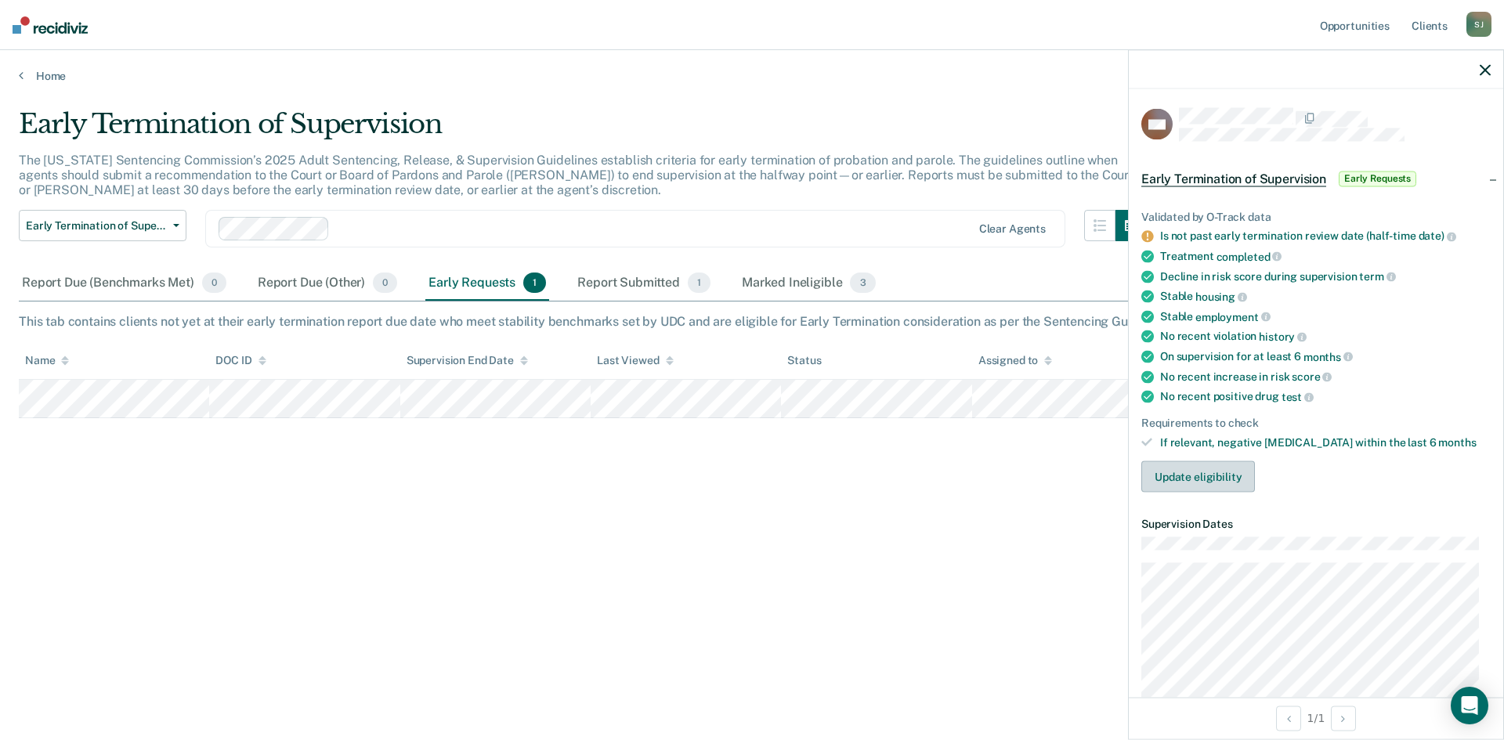
click at [1233, 486] on button "Update eligibility" at bounding box center [1198, 476] width 114 height 31
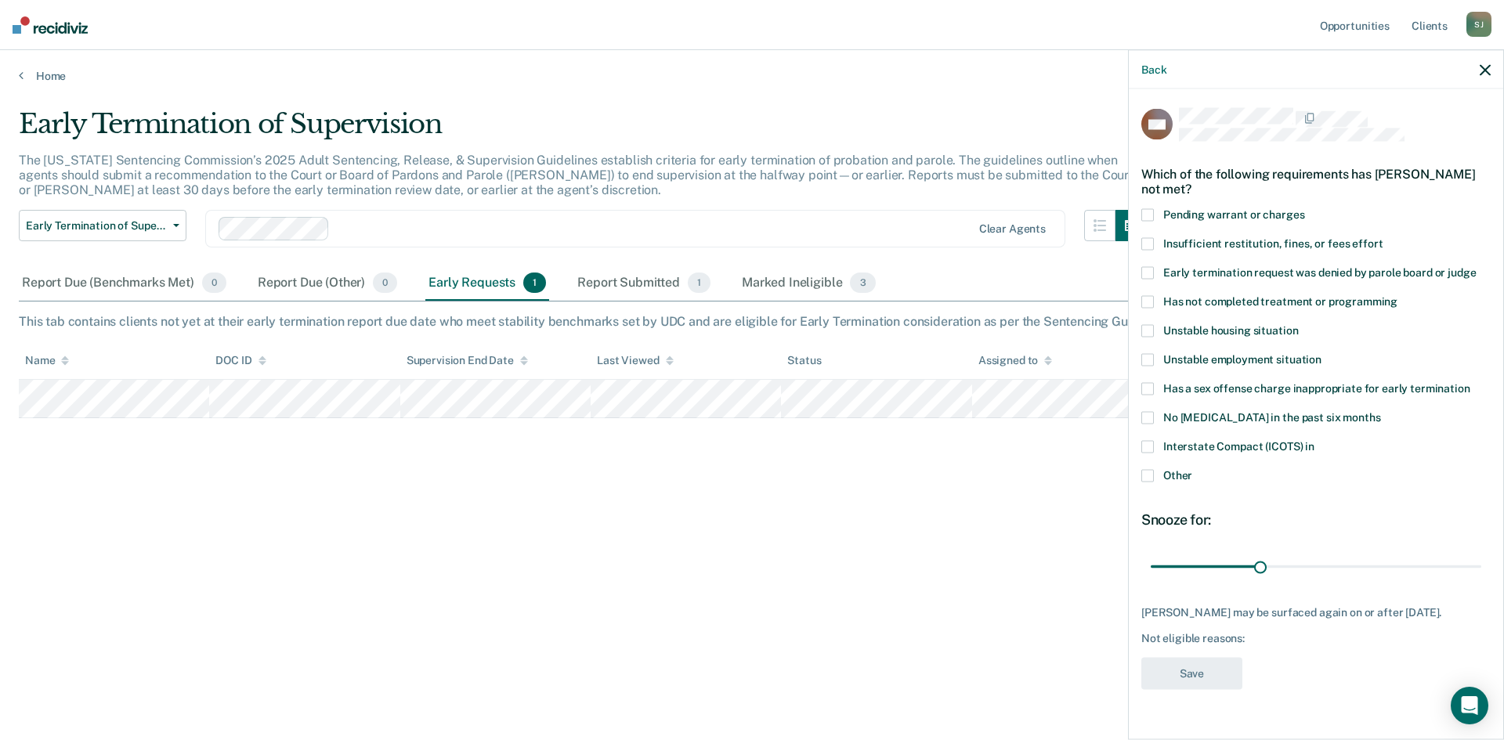
click at [1491, 74] on div "Back" at bounding box center [1315, 69] width 374 height 39
click at [1494, 65] on div "Back" at bounding box center [1315, 69] width 374 height 39
click at [1479, 70] on icon "button" at bounding box center [1484, 69] width 11 height 11
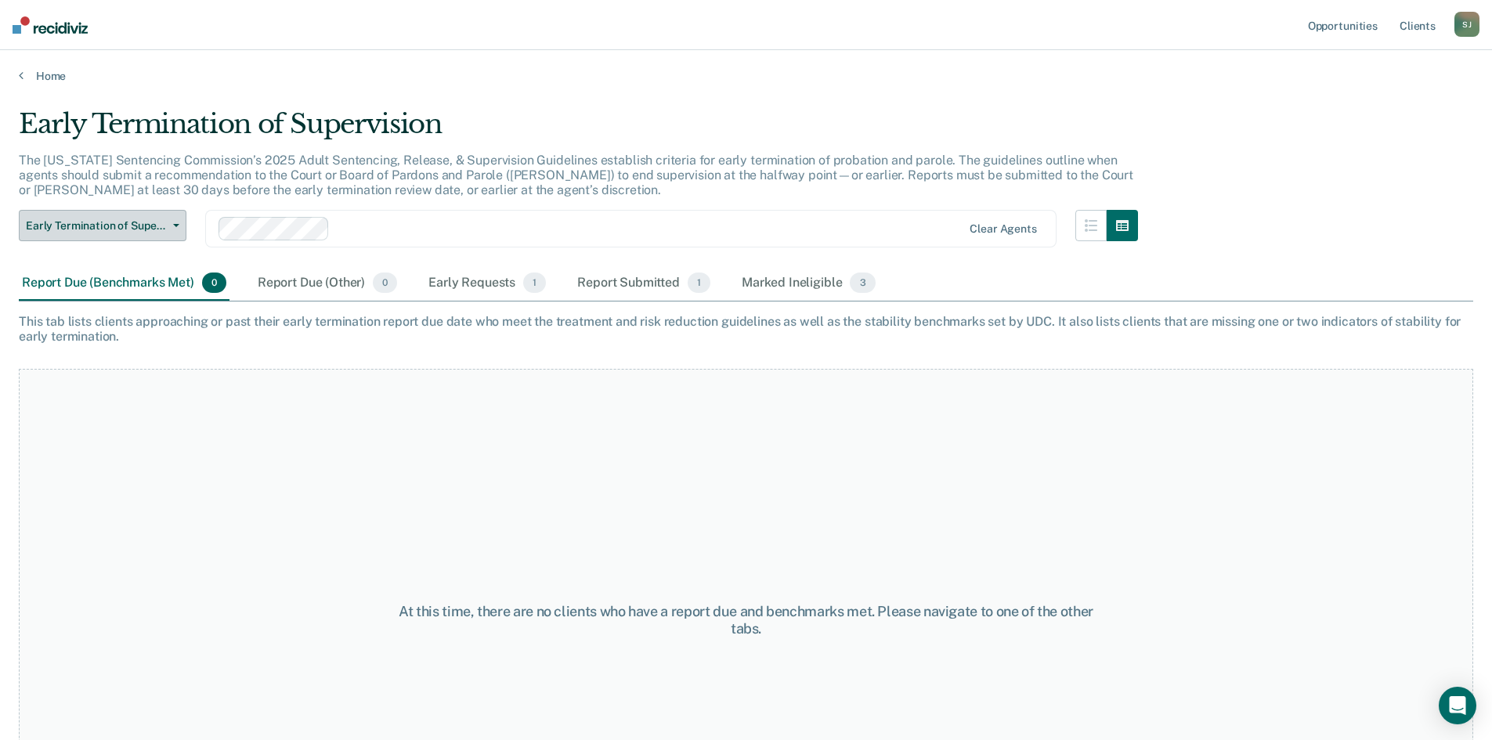
click at [132, 229] on span "Early Termination of Supervision" at bounding box center [96, 225] width 141 height 13
click at [209, 175] on p "The [US_STATE] Sentencing Commission’s 2025 Adult Sentencing, Release, & Superv…" at bounding box center [576, 175] width 1114 height 45
